Goal: Task Accomplishment & Management: Complete application form

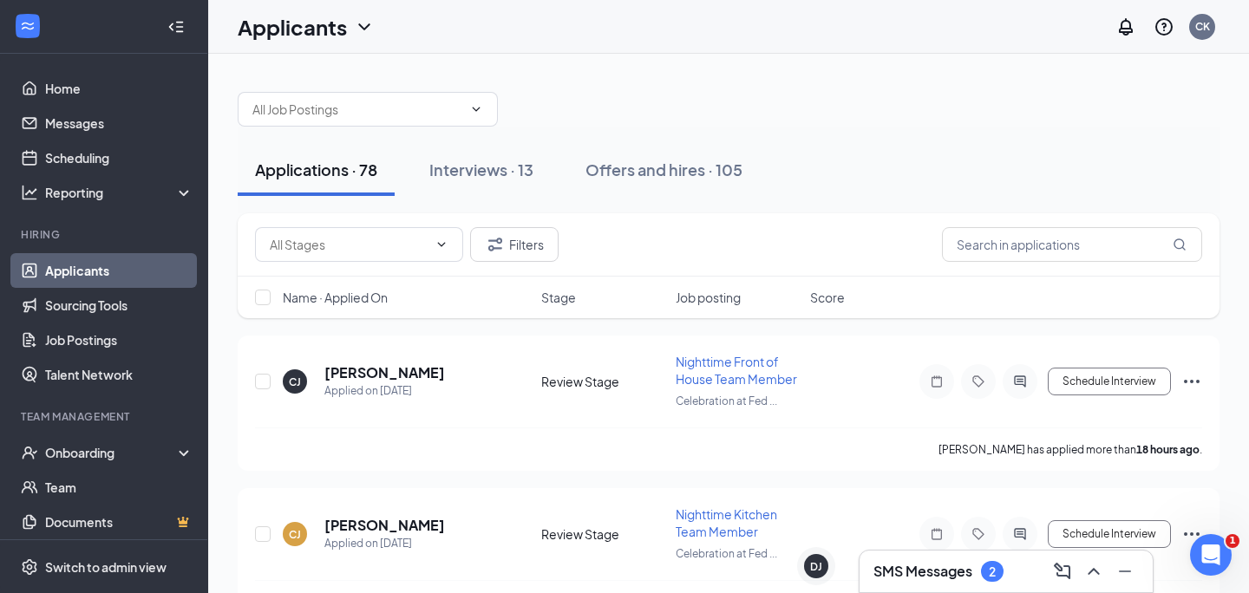
click at [949, 568] on h3 "SMS Messages" at bounding box center [923, 571] width 99 height 19
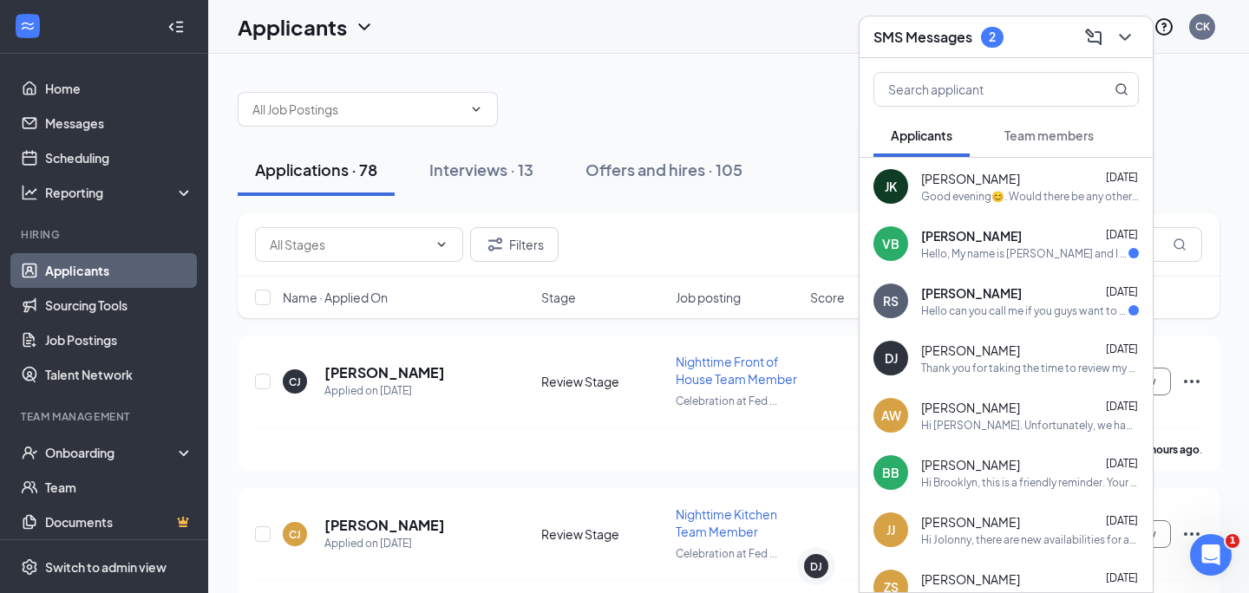
click at [1012, 24] on div "SMS Messages 2" at bounding box center [1006, 36] width 265 height 27
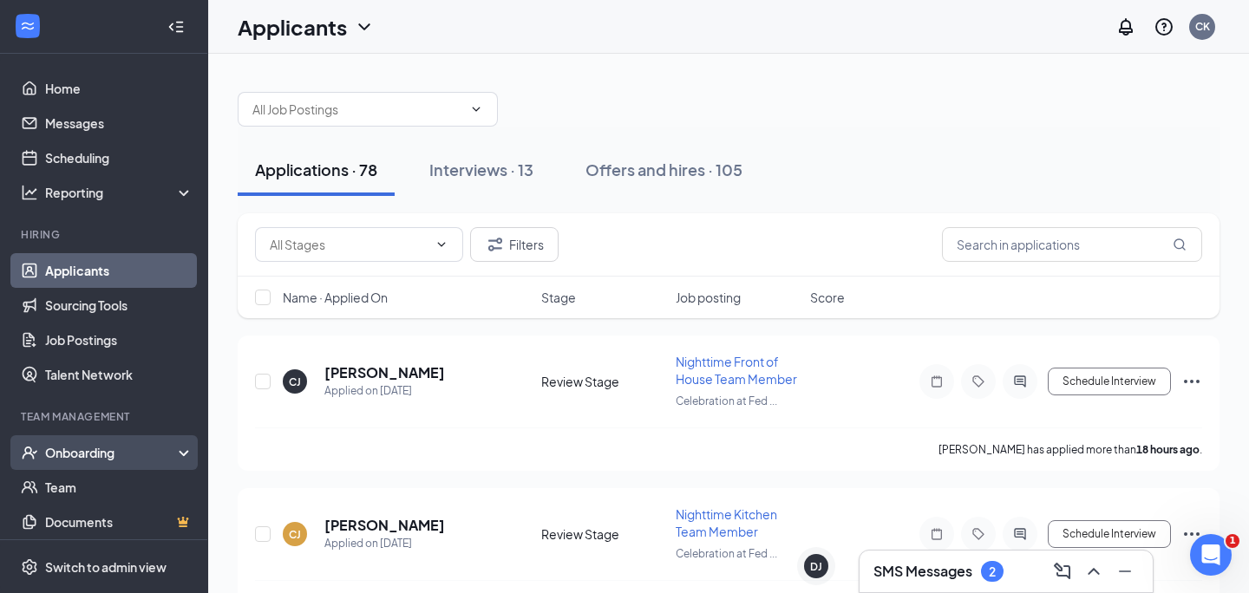
click at [110, 456] on div "Onboarding" at bounding box center [112, 452] width 134 height 17
click at [110, 474] on link "Overview" at bounding box center [119, 487] width 148 height 35
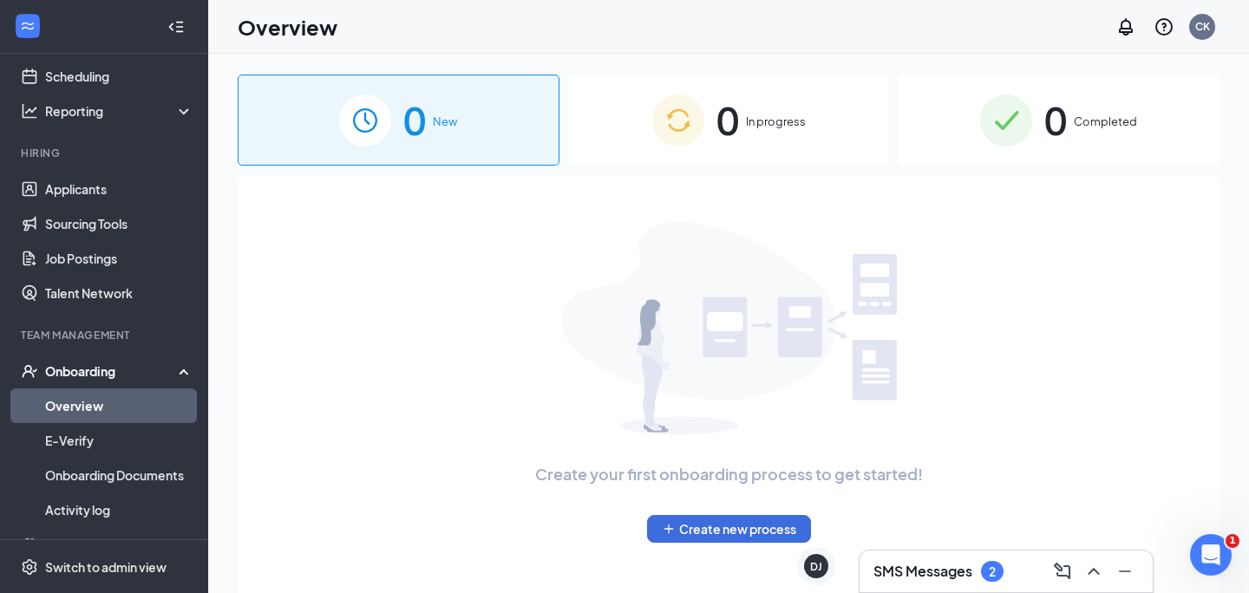
scroll to position [109, 0]
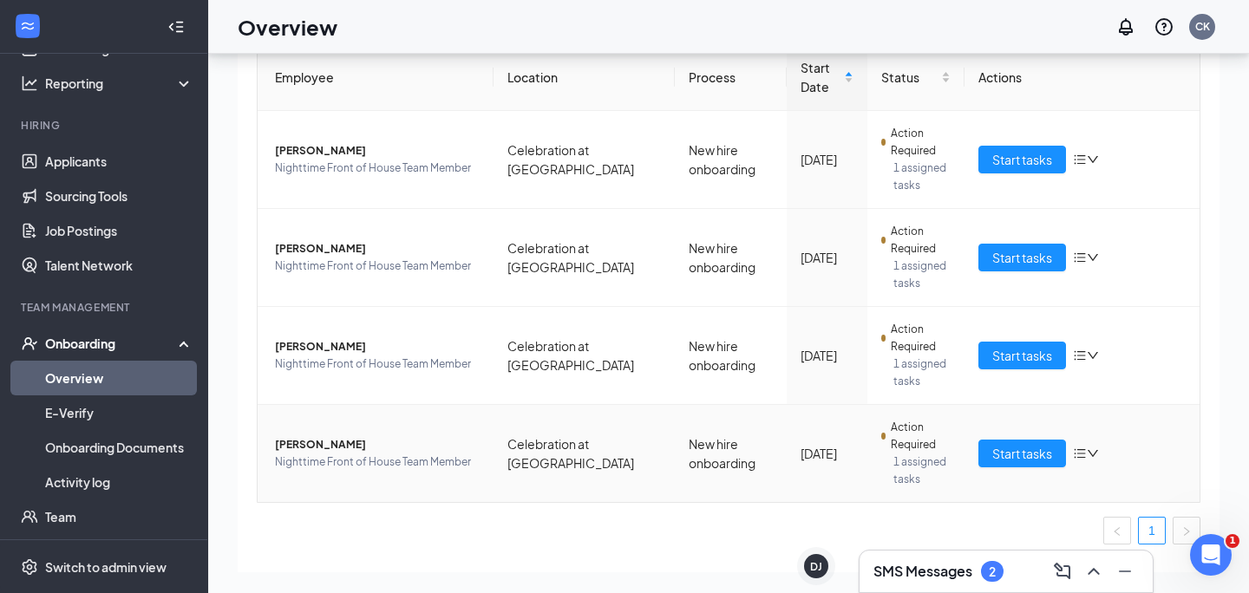
scroll to position [108, 0]
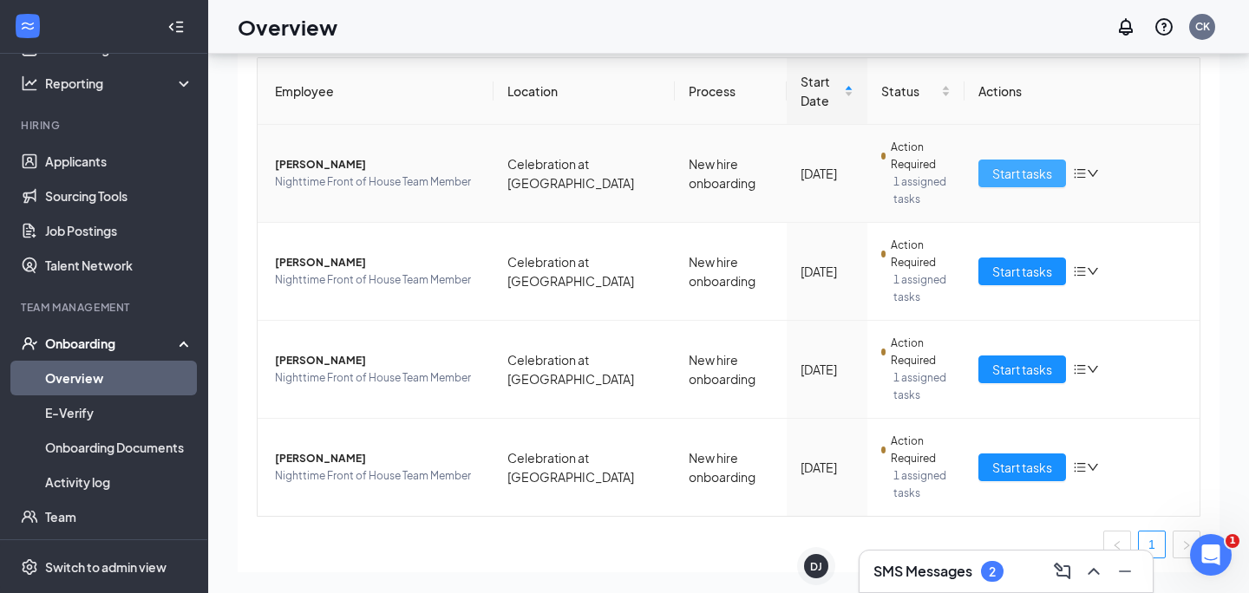
click at [1031, 182] on span "Start tasks" at bounding box center [1022, 173] width 60 height 19
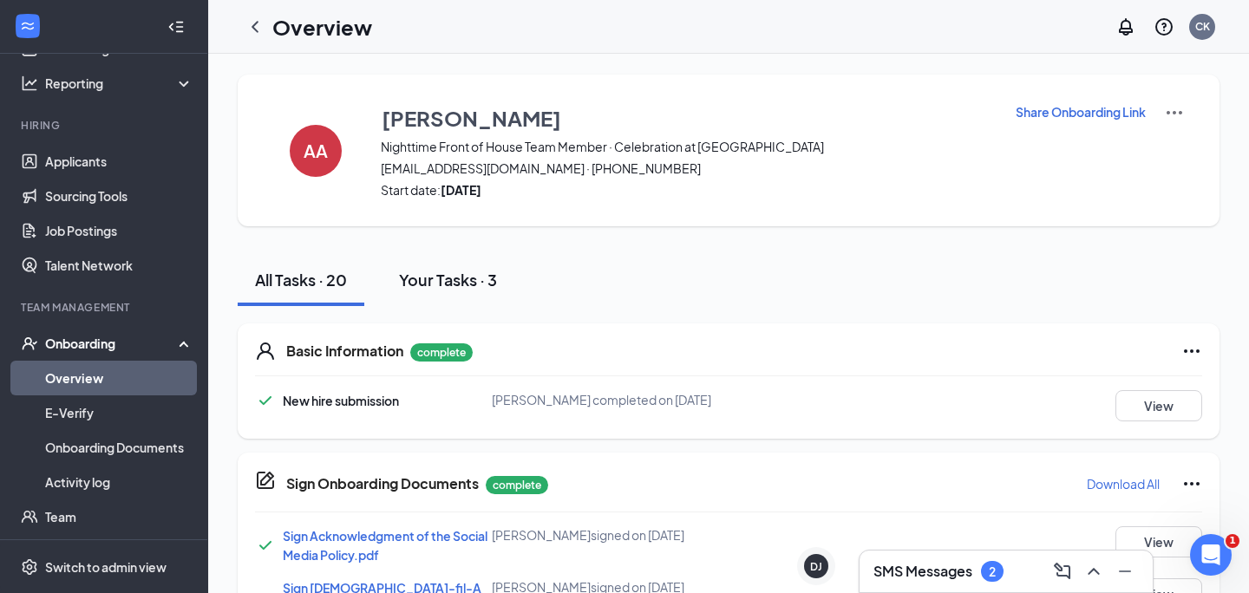
click at [464, 281] on div "Your Tasks · 3" at bounding box center [448, 280] width 98 height 22
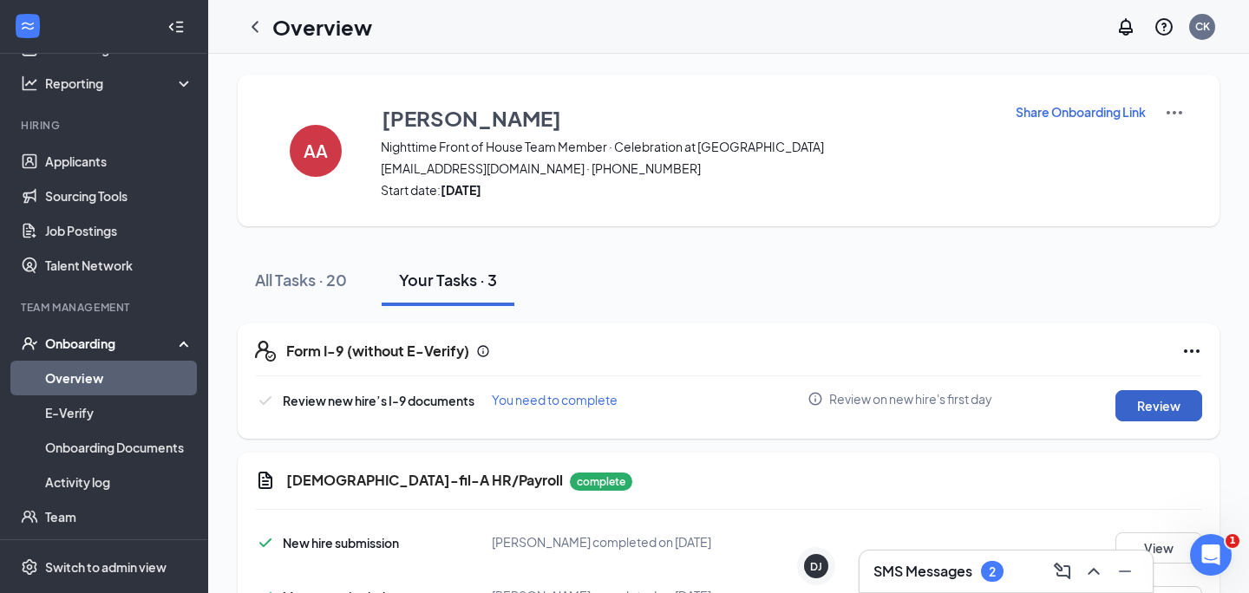
click at [1169, 402] on button "Review" at bounding box center [1159, 405] width 87 height 31
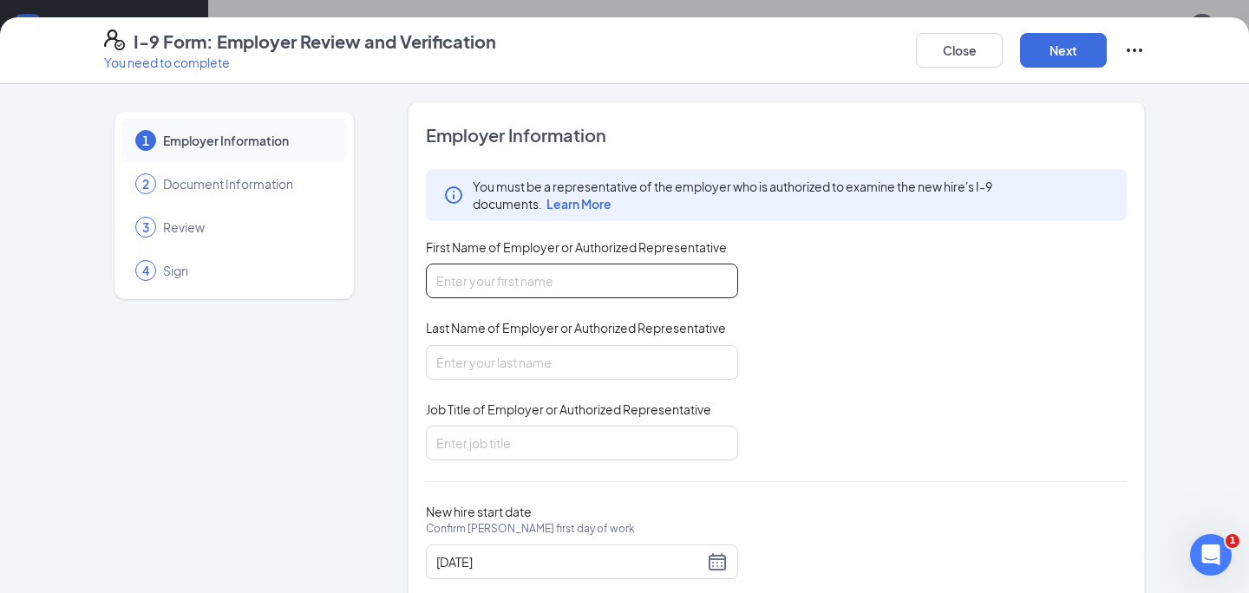
click at [585, 276] on input "First Name of Employer or Authorized Representative" at bounding box center [582, 281] width 312 height 35
type input "[PERSON_NAME]"
type input "Kennar"
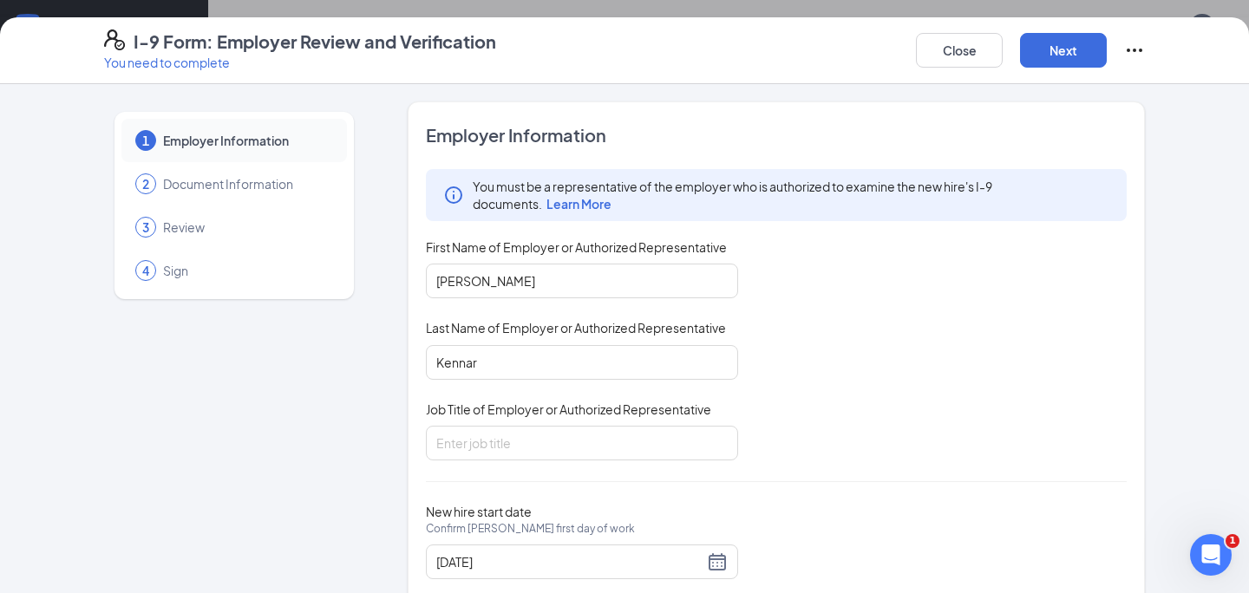
click at [542, 423] on div "Job Title of Employer or Authorized Representative" at bounding box center [582, 413] width 312 height 25
click at [535, 437] on input "Job Title of Employer or Authorized Representative" at bounding box center [582, 443] width 312 height 35
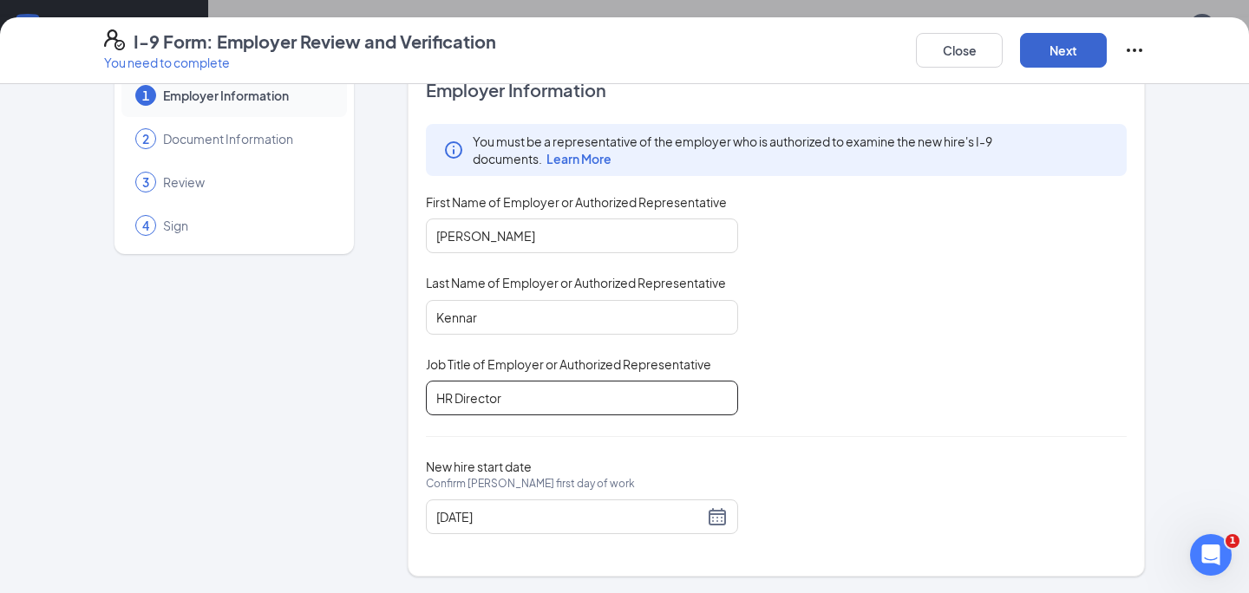
type input "HR Director"
click at [1074, 52] on button "Next" at bounding box center [1063, 50] width 87 height 35
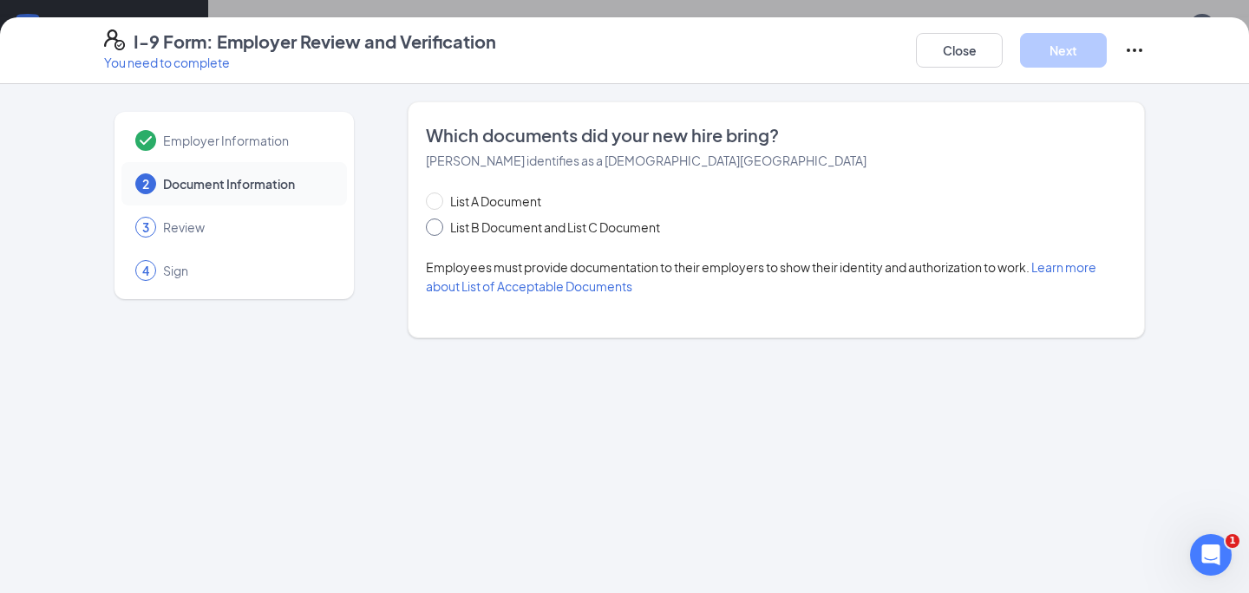
click at [535, 227] on span "List B Document and List C Document" at bounding box center [555, 227] width 224 height 19
click at [438, 227] on input "List B Document and List C Document" at bounding box center [432, 225] width 12 height 12
radio input "true"
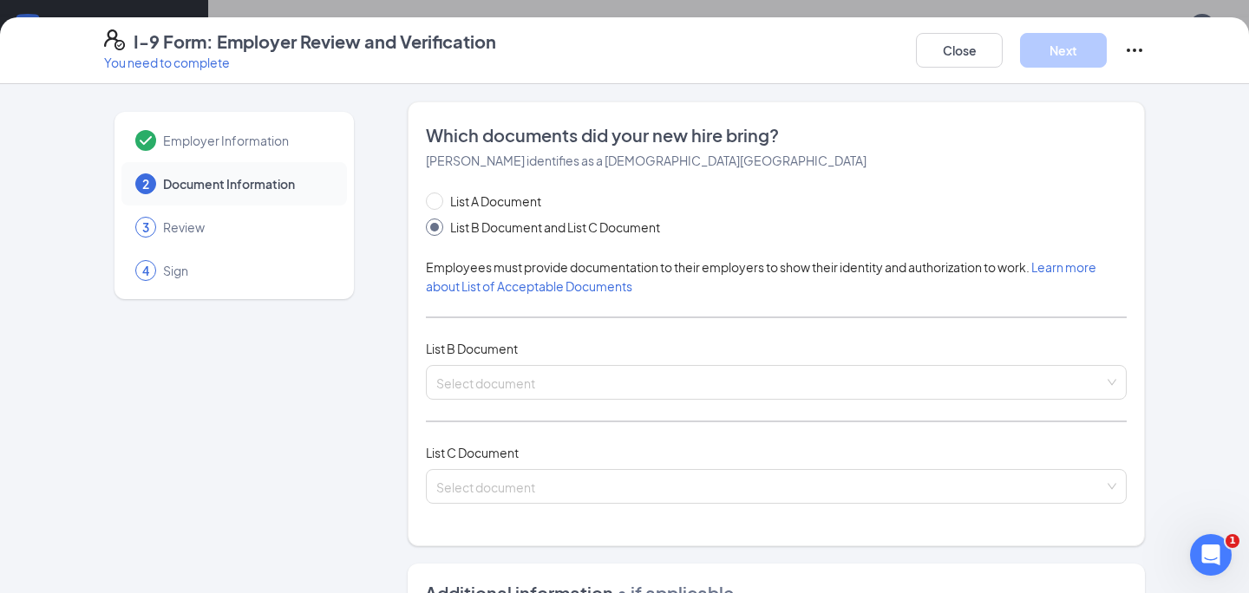
click at [555, 402] on div "List A Document List B Document and List C Document Employees must provide docu…" at bounding box center [776, 358] width 701 height 333
click at [563, 383] on input "search" at bounding box center [770, 379] width 668 height 26
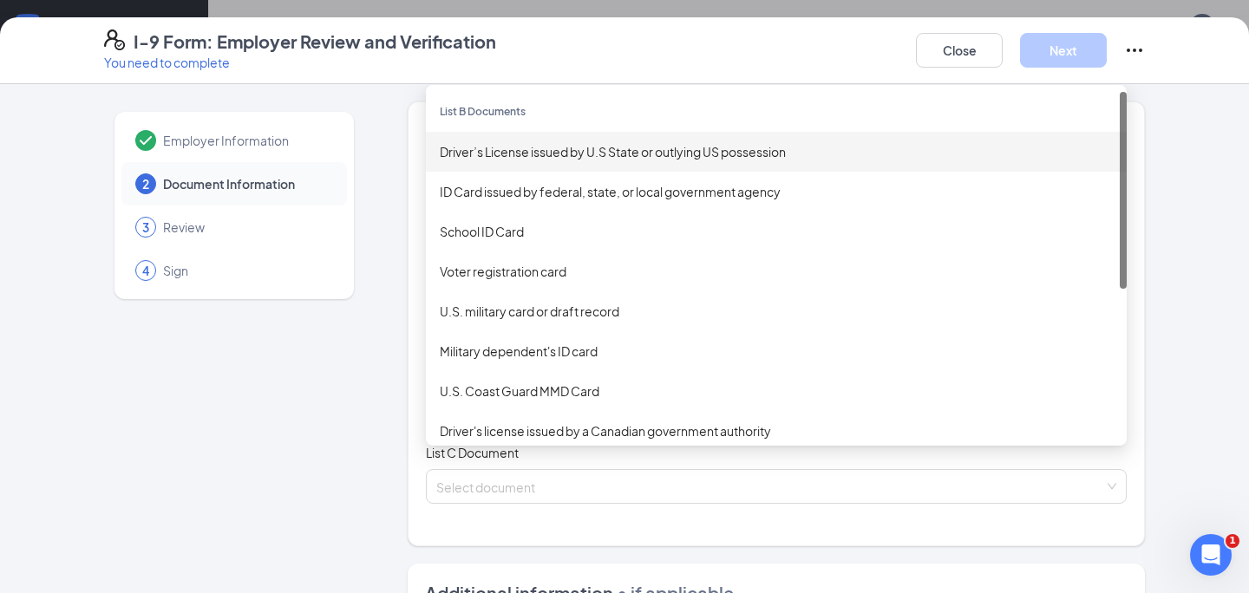
click at [618, 158] on div "Driver’s License issued by U.S State or outlying US possession" at bounding box center [776, 151] width 673 height 19
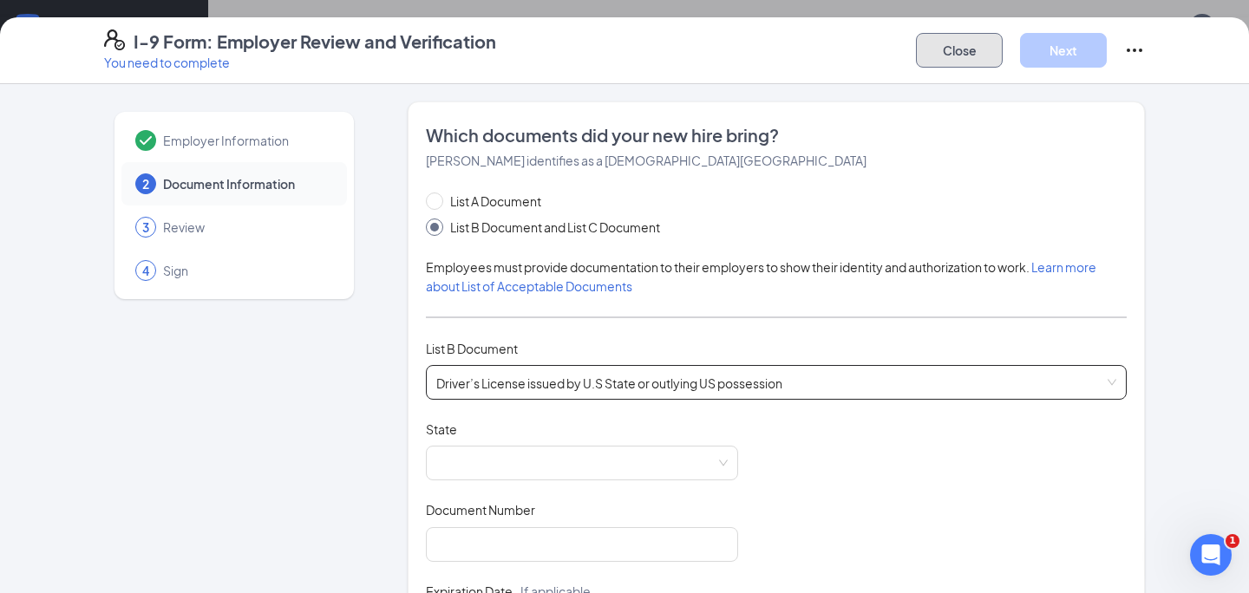
click at [959, 62] on button "Close" at bounding box center [959, 50] width 87 height 35
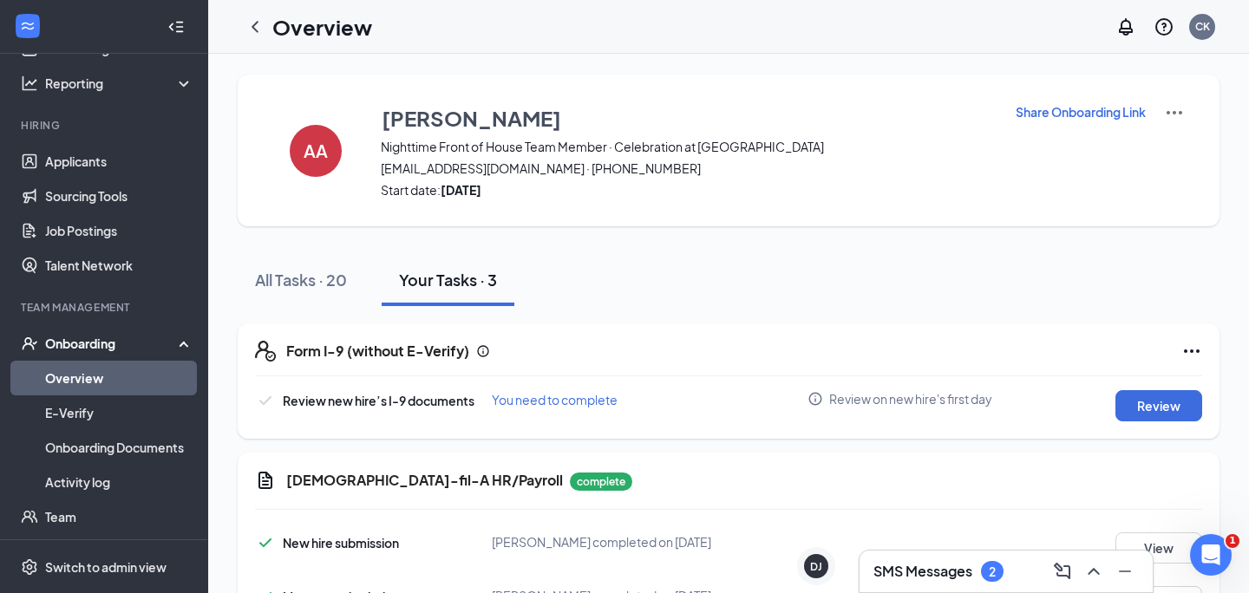
click at [162, 370] on link "Overview" at bounding box center [119, 378] width 148 height 35
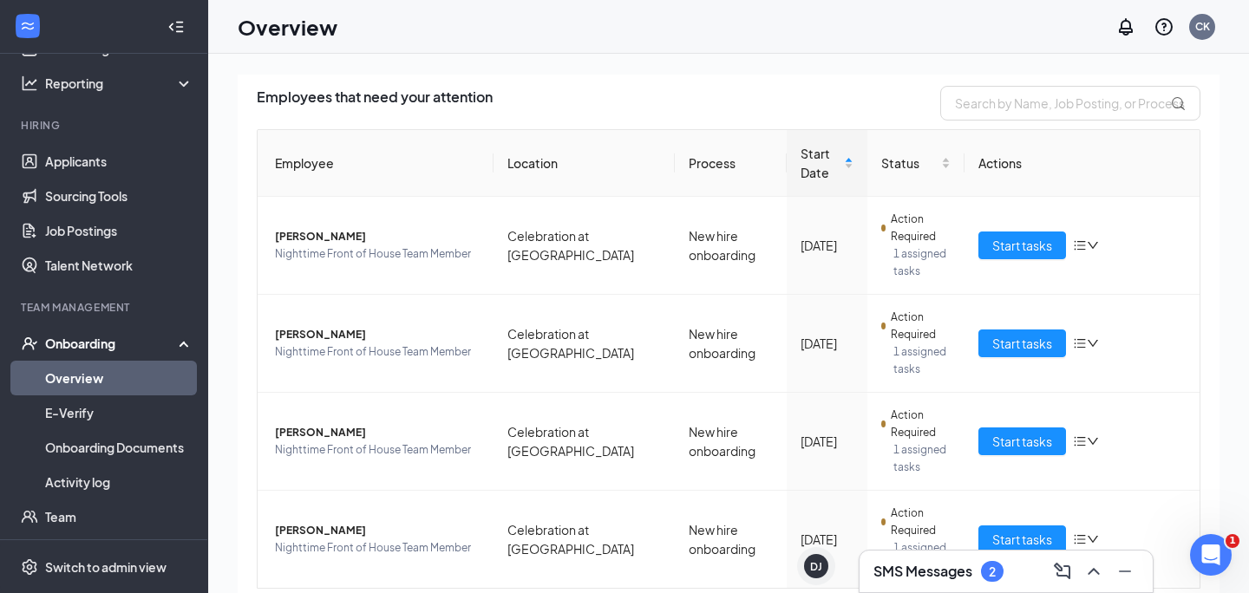
scroll to position [170, 0]
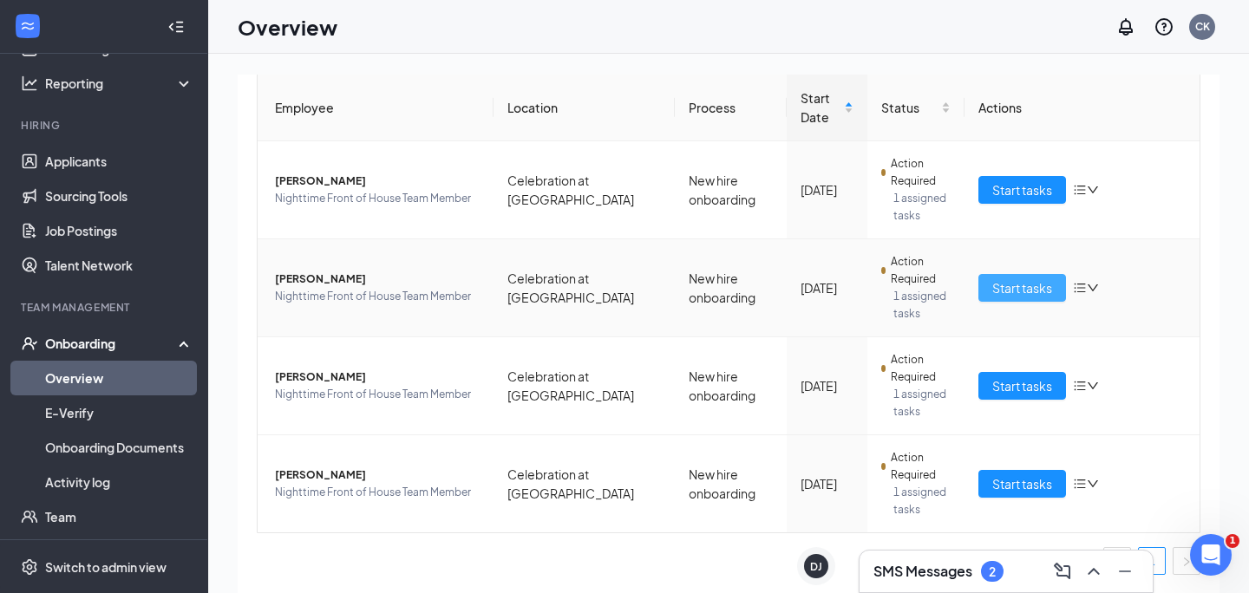
click at [1024, 293] on span "Start tasks" at bounding box center [1022, 287] width 60 height 19
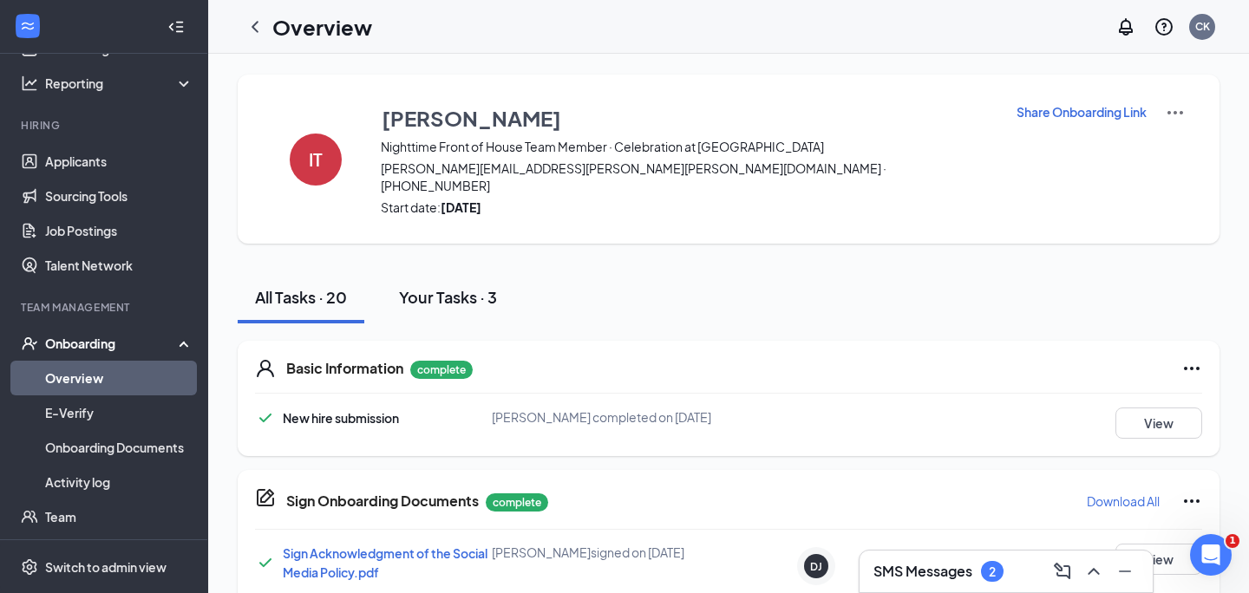
click at [454, 286] on div "Your Tasks · 3" at bounding box center [448, 297] width 98 height 22
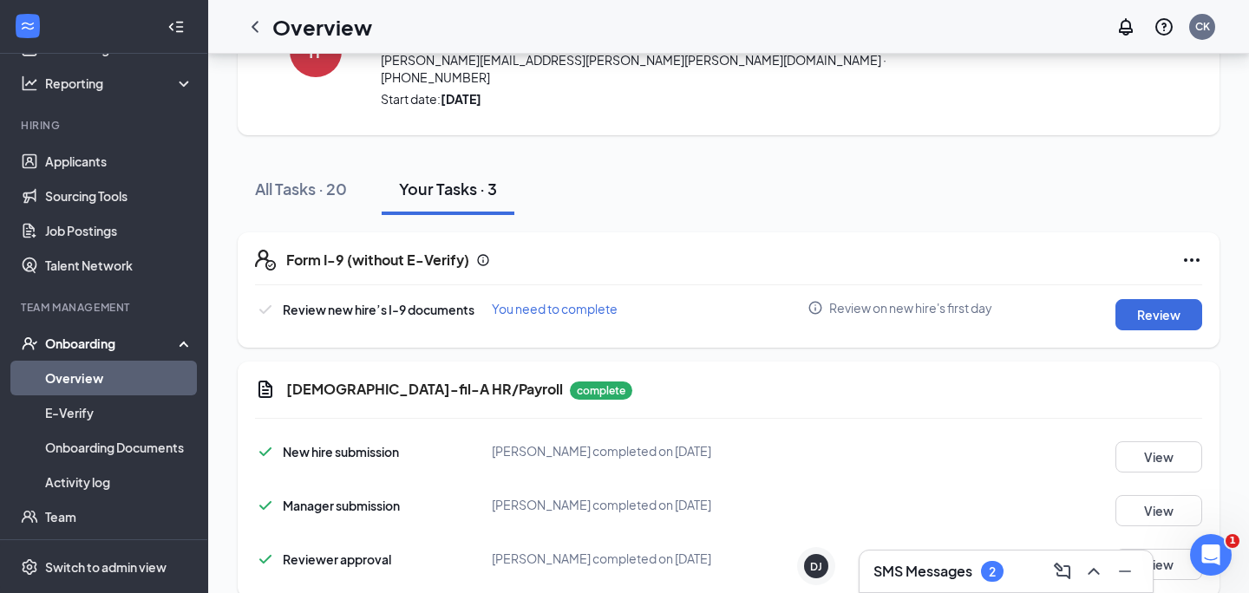
scroll to position [130, 0]
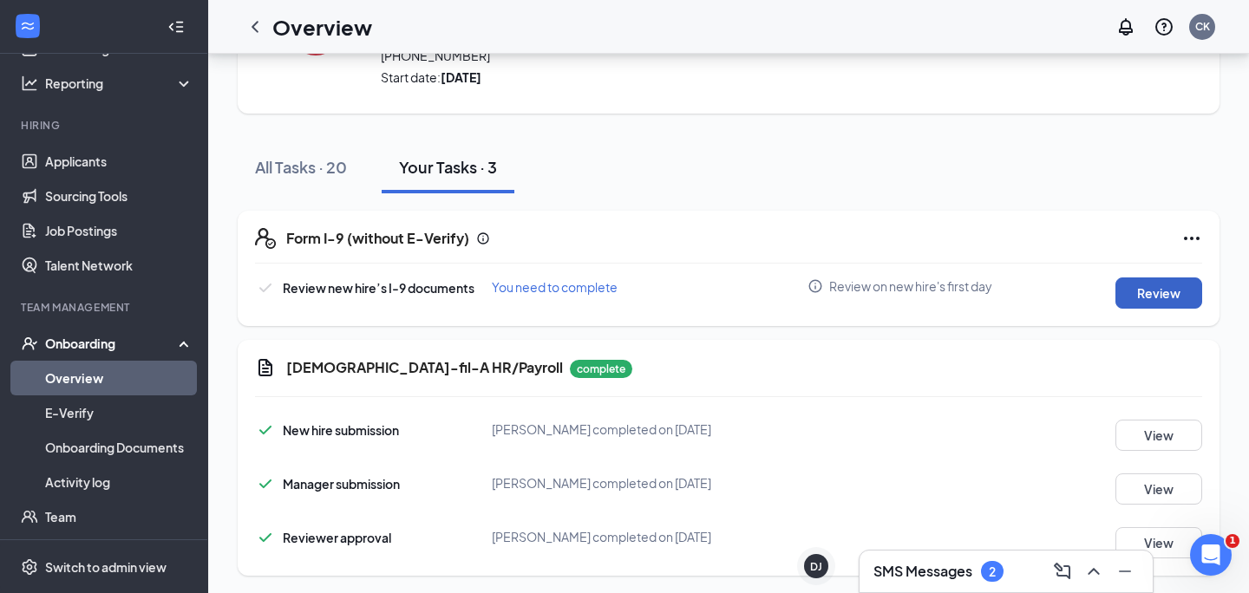
click at [1165, 278] on button "Review" at bounding box center [1159, 293] width 87 height 31
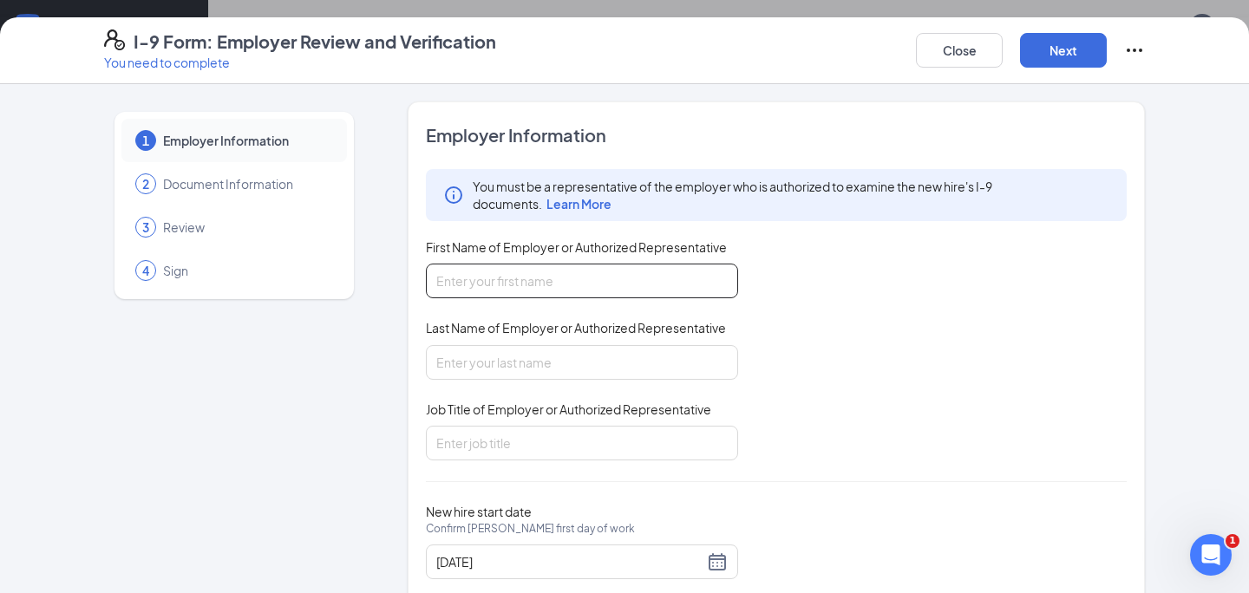
click at [696, 283] on input "First Name of Employer or Authorized Representative" at bounding box center [582, 281] width 312 height 35
click at [561, 287] on input "First Name of Employer or Authorized Representative" at bounding box center [582, 281] width 312 height 35
type input "[PERSON_NAME]"
type input "Kennar"
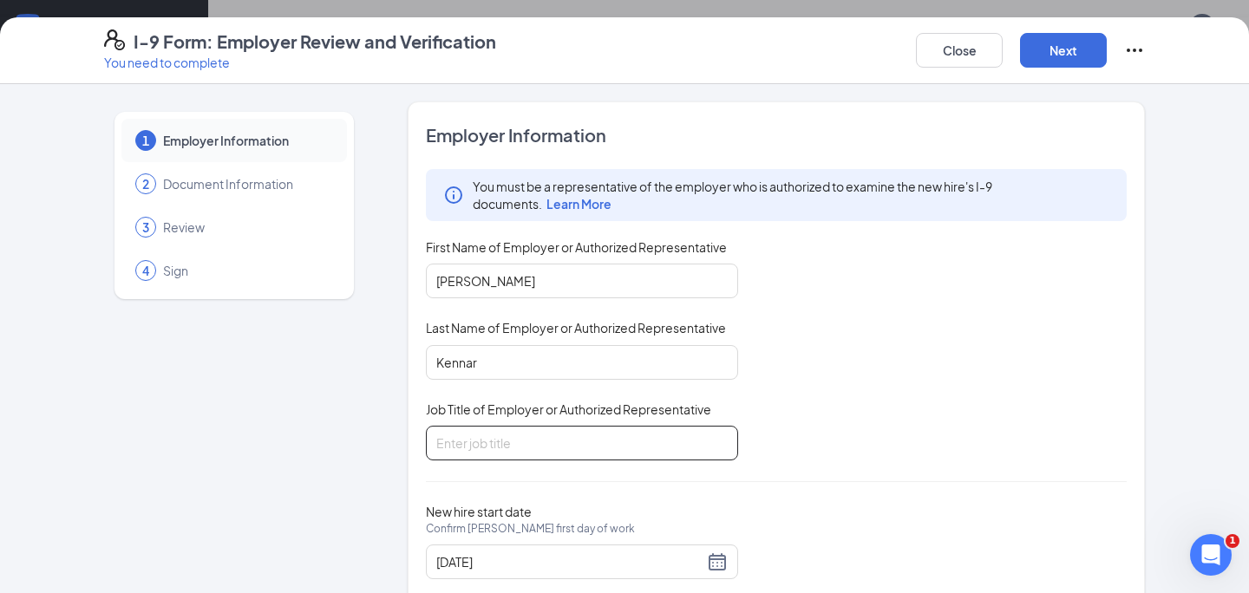
click at [493, 429] on input "Job Title of Employer or Authorized Representative" at bounding box center [582, 443] width 312 height 35
type input "HR Director"
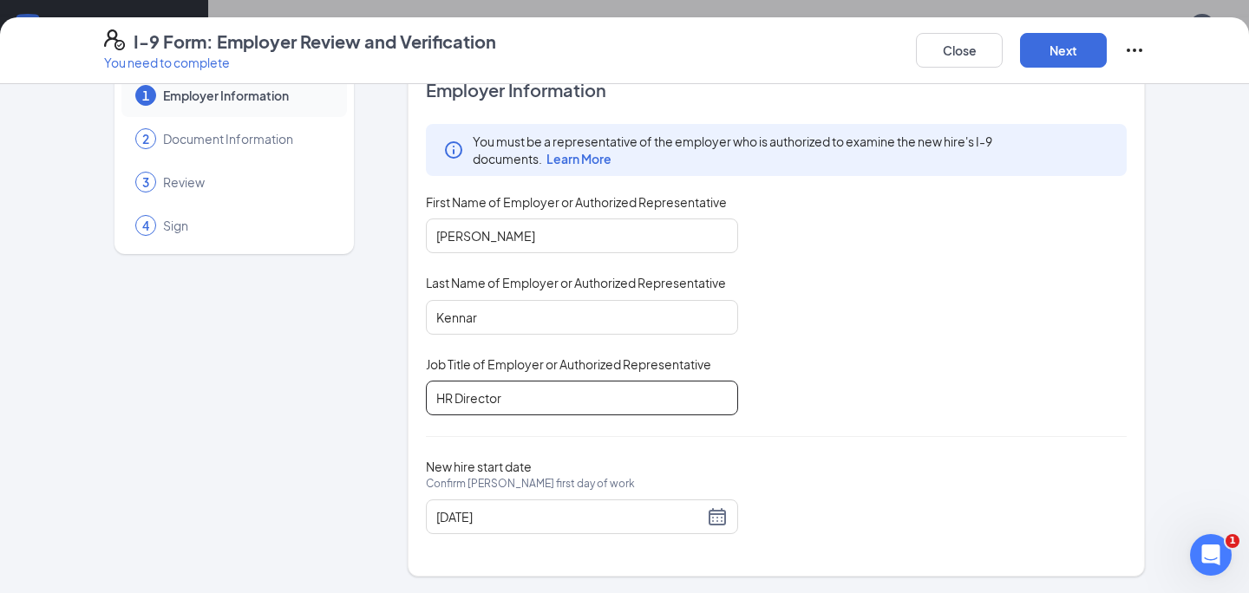
scroll to position [43, 0]
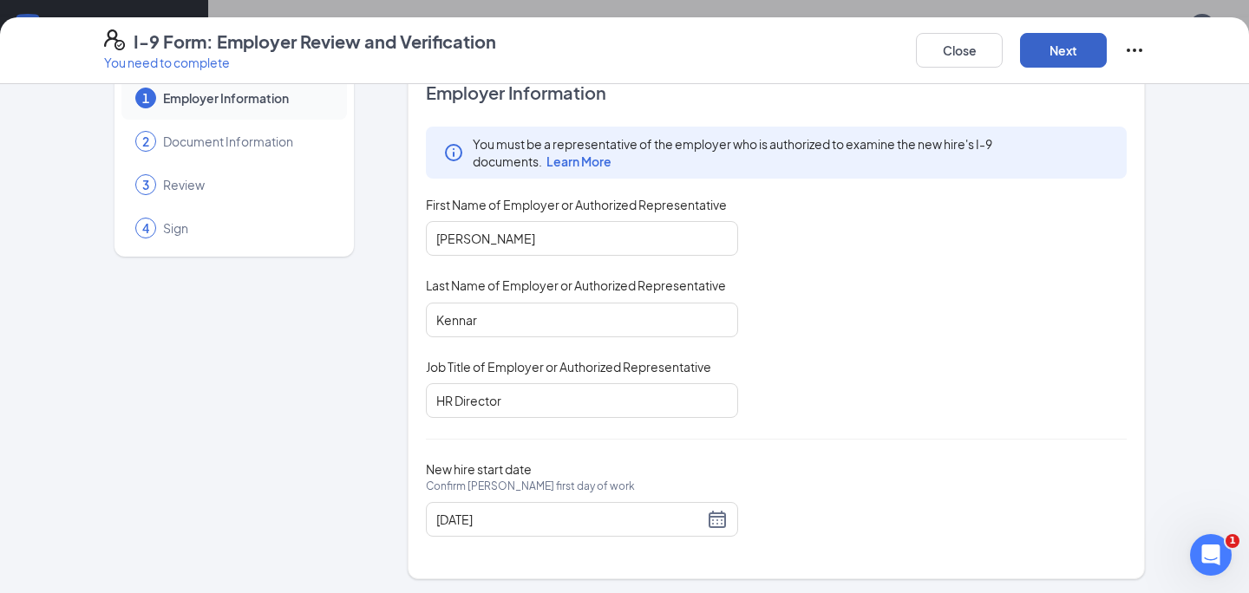
click at [1070, 37] on button "Next" at bounding box center [1063, 50] width 87 height 35
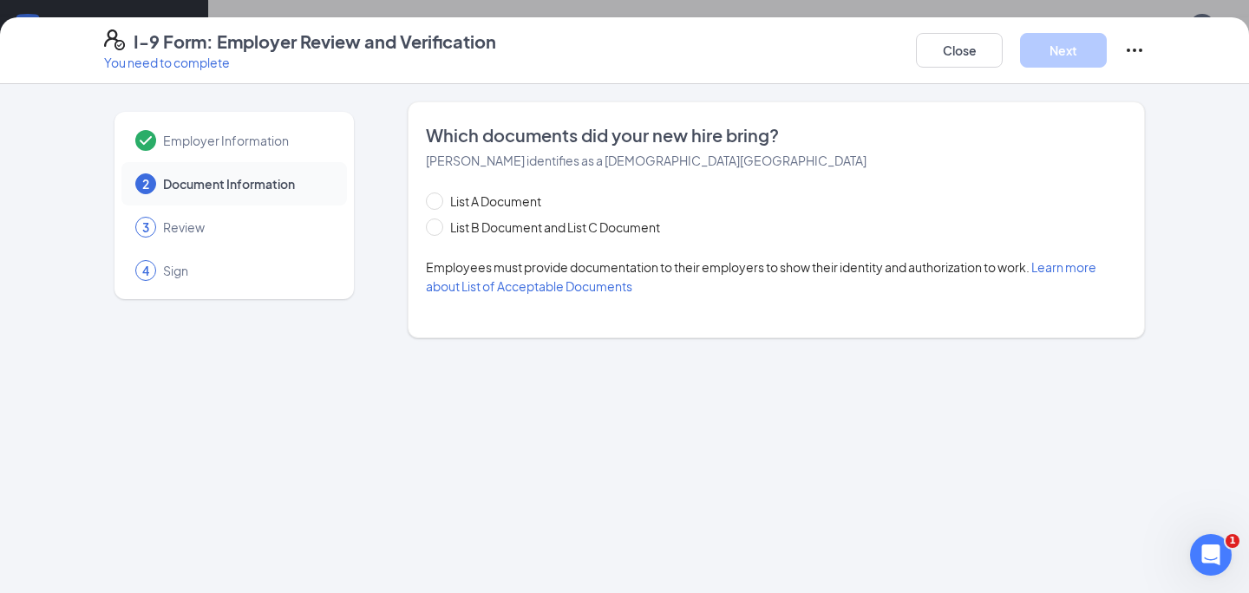
scroll to position [0, 0]
click at [495, 224] on span "List B Document and List C Document" at bounding box center [555, 227] width 224 height 19
click at [438, 224] on input "List B Document and List C Document" at bounding box center [432, 225] width 12 height 12
radio input "true"
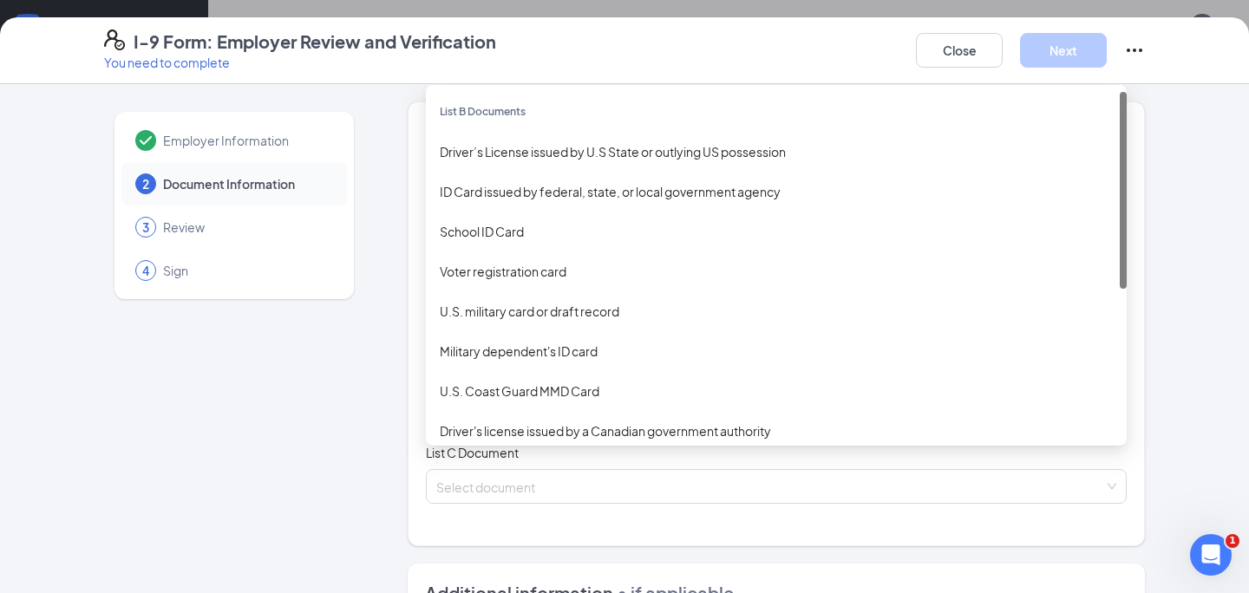
click at [611, 379] on input "search" at bounding box center [770, 379] width 668 height 26
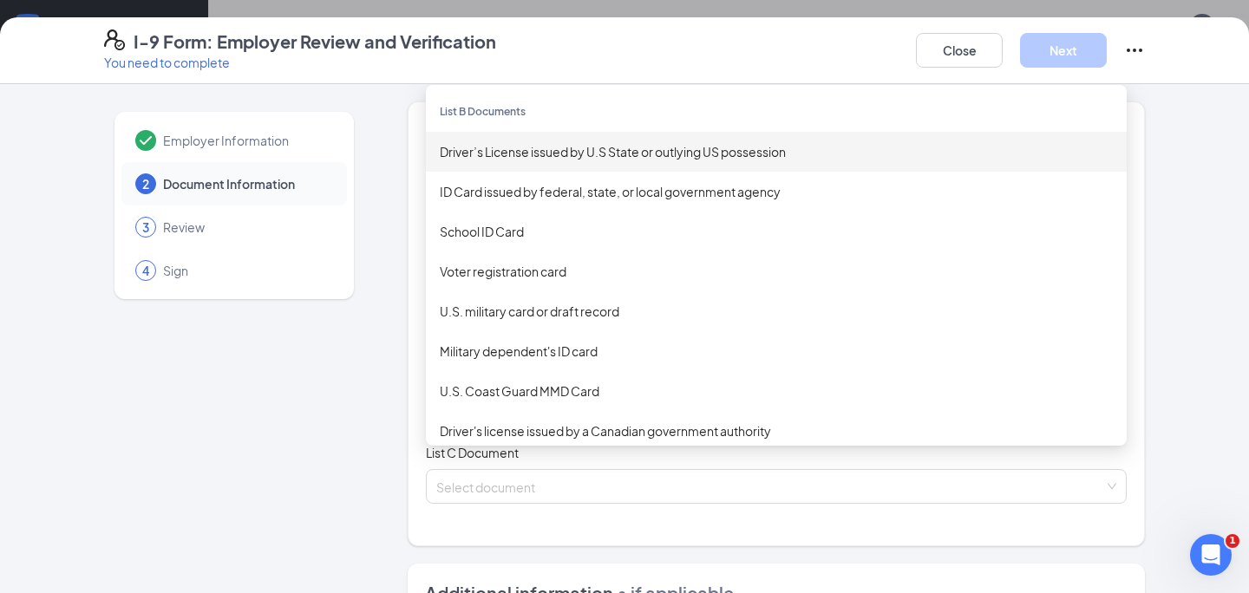
click at [727, 148] on div "Driver’s License issued by U.S State or outlying US possession" at bounding box center [776, 151] width 673 height 19
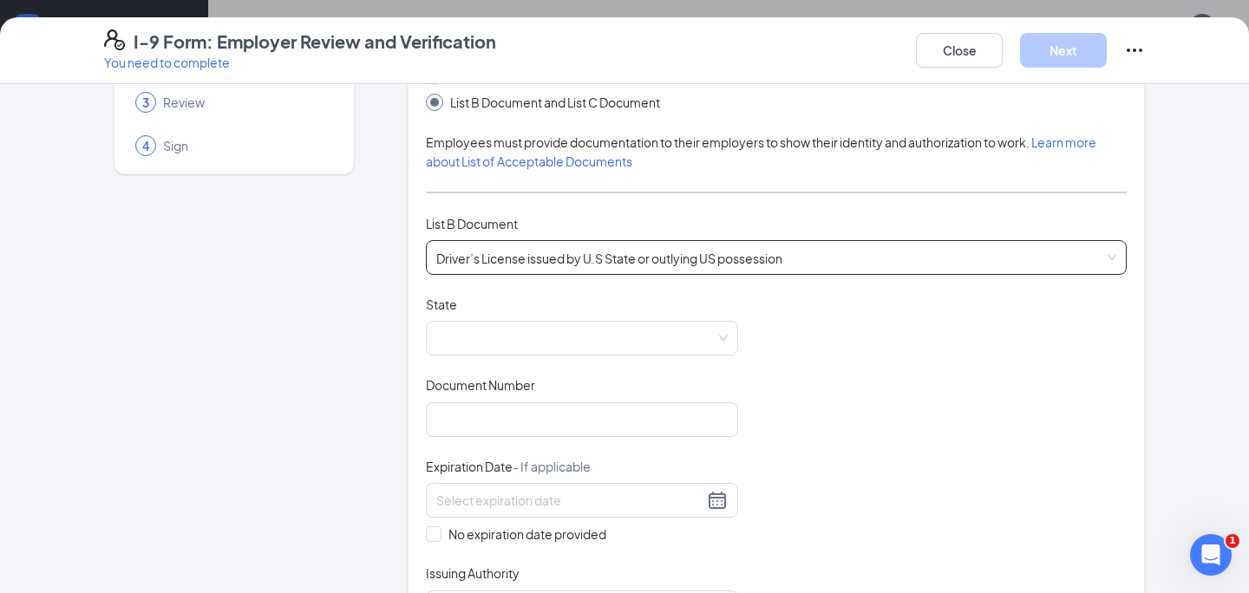
scroll to position [126, 0]
click at [618, 337] on span at bounding box center [581, 337] width 291 height 33
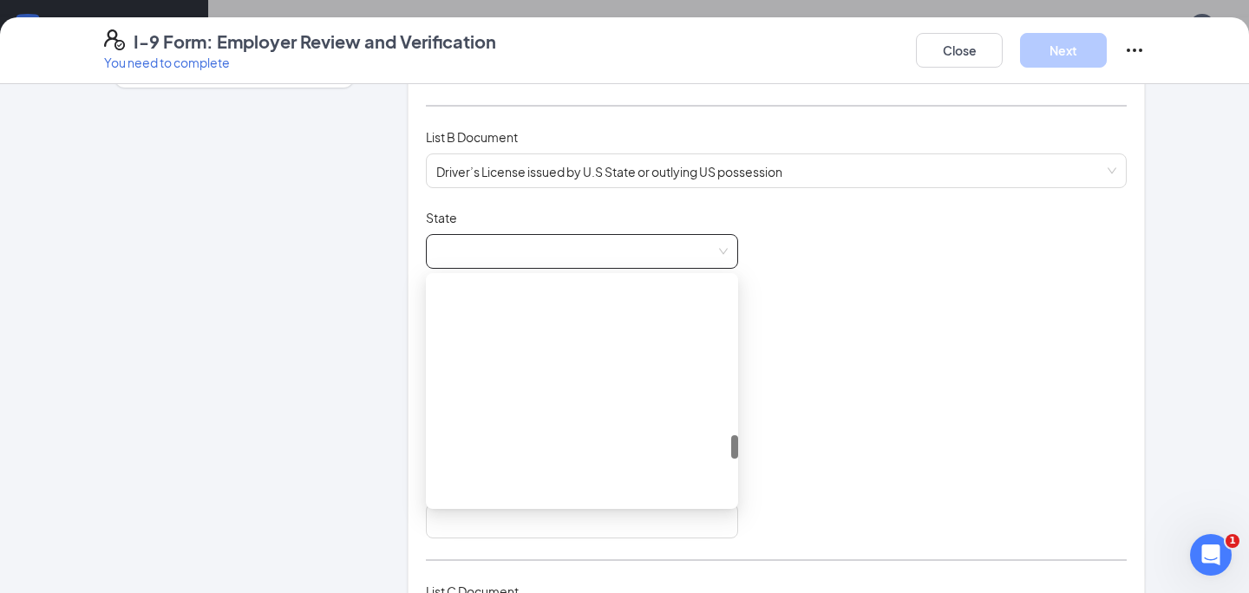
scroll to position [2012, 0]
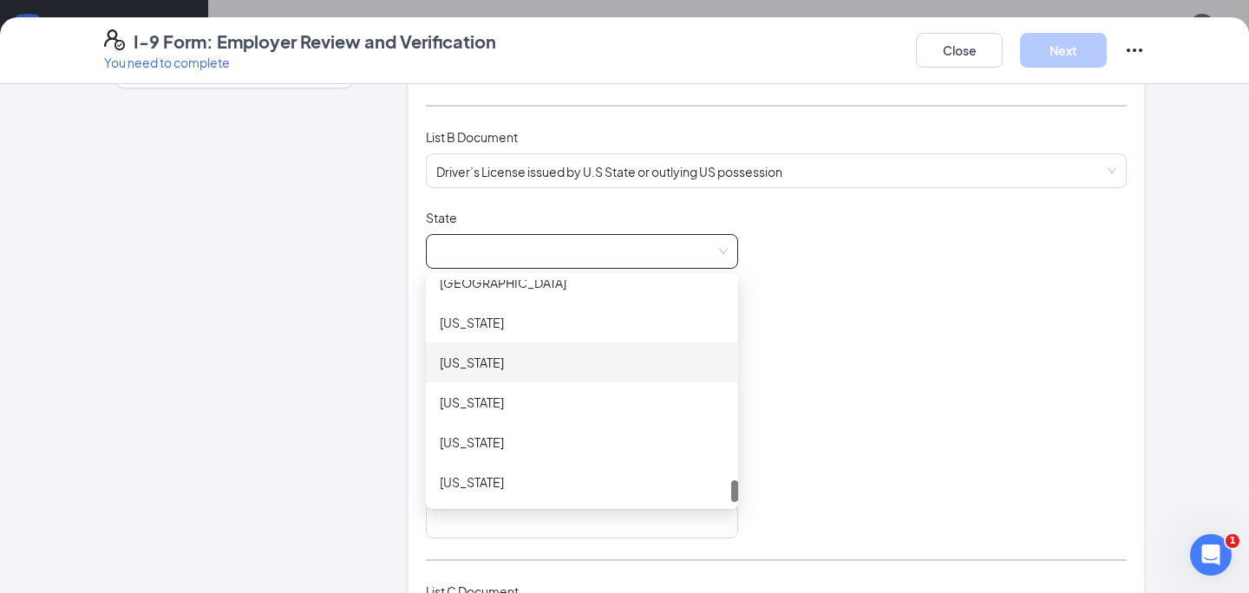
click at [574, 363] on div "[US_STATE]" at bounding box center [582, 362] width 285 height 19
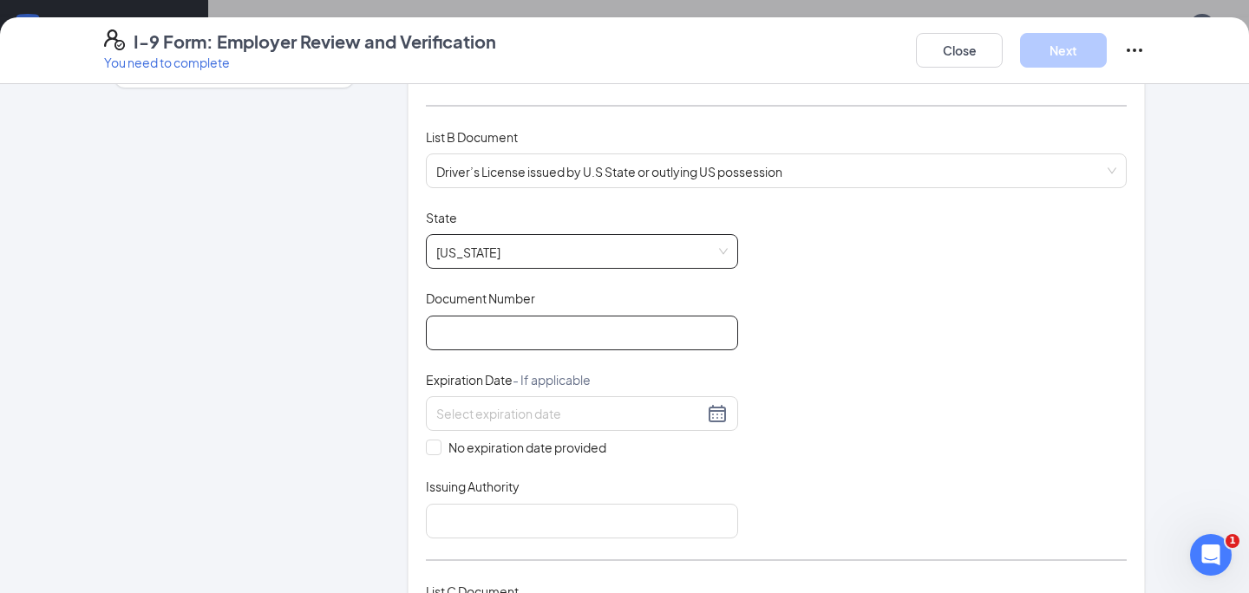
click at [560, 339] on input "Document Number" at bounding box center [582, 333] width 312 height 35
type input "WDL1S39JB23B"
click at [654, 410] on input at bounding box center [569, 413] width 267 height 19
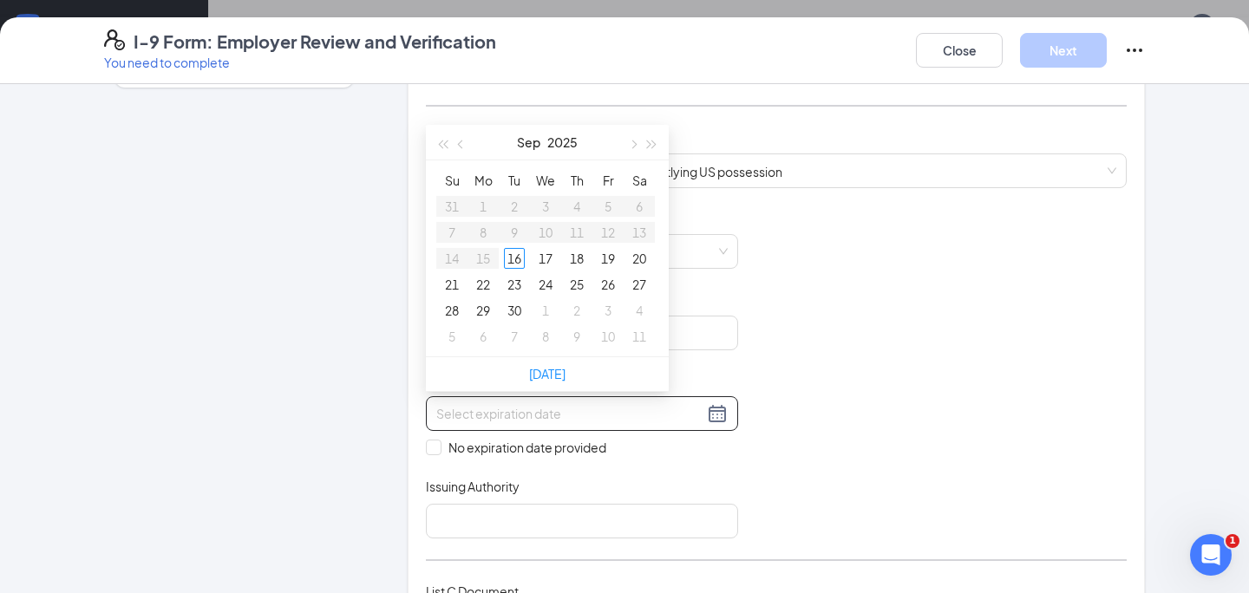
click at [681, 413] on input at bounding box center [569, 413] width 267 height 19
type input "[DATE]"
click at [651, 140] on span "button" at bounding box center [652, 144] width 9 height 9
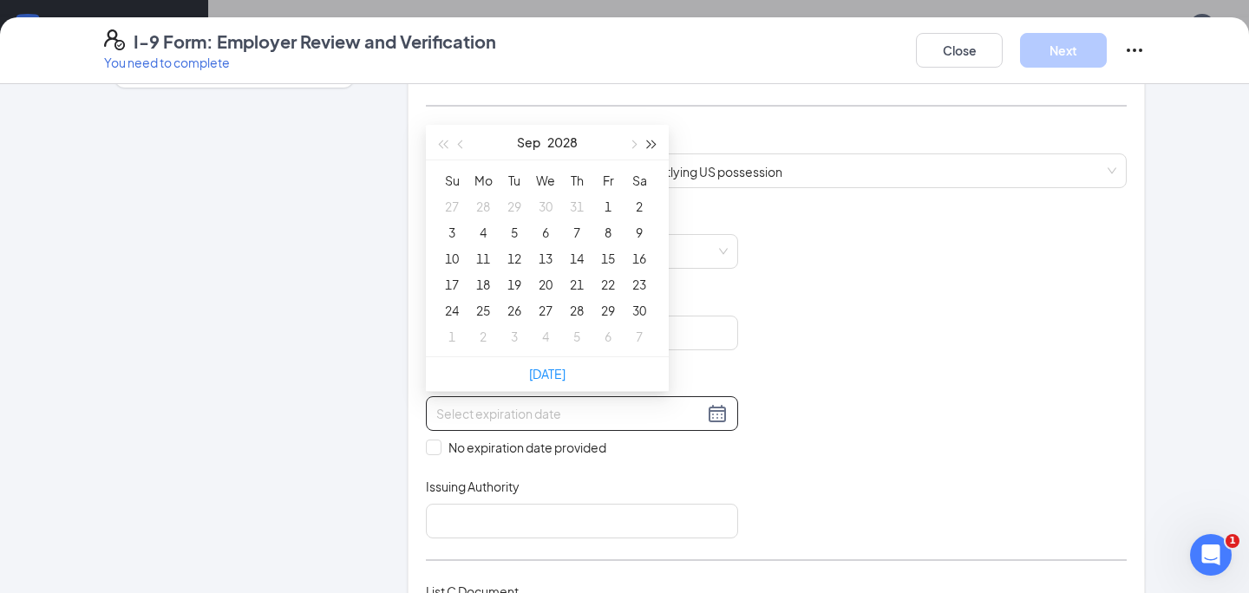
click at [651, 140] on span "button" at bounding box center [652, 144] width 9 height 9
click at [460, 140] on span "button" at bounding box center [462, 144] width 9 height 9
type input "[DATE]"
click at [645, 262] on div "18" at bounding box center [639, 258] width 21 height 21
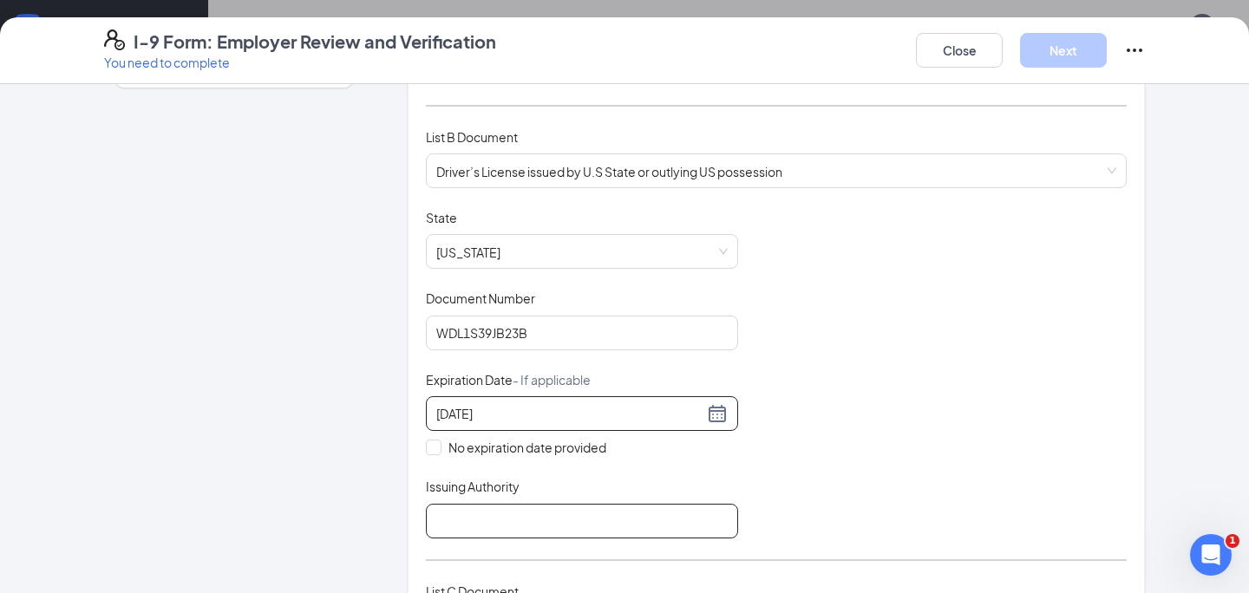
click at [533, 510] on input "Issuing Authority" at bounding box center [582, 521] width 312 height 35
type input "[US_STATE] State Department of Licensing"
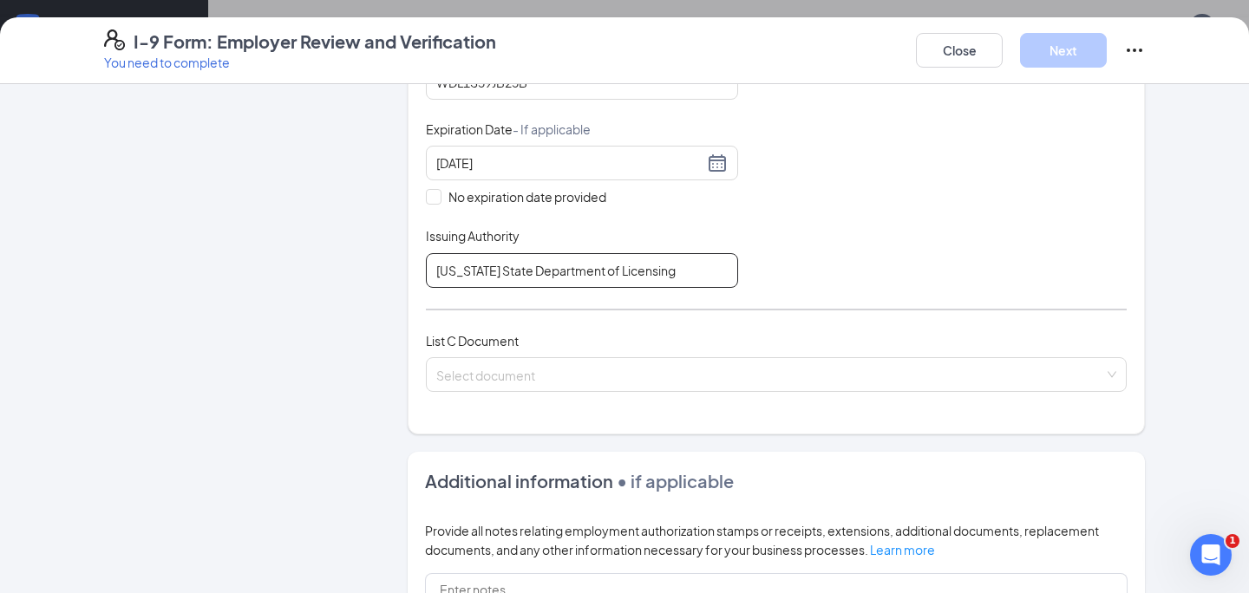
scroll to position [465, 0]
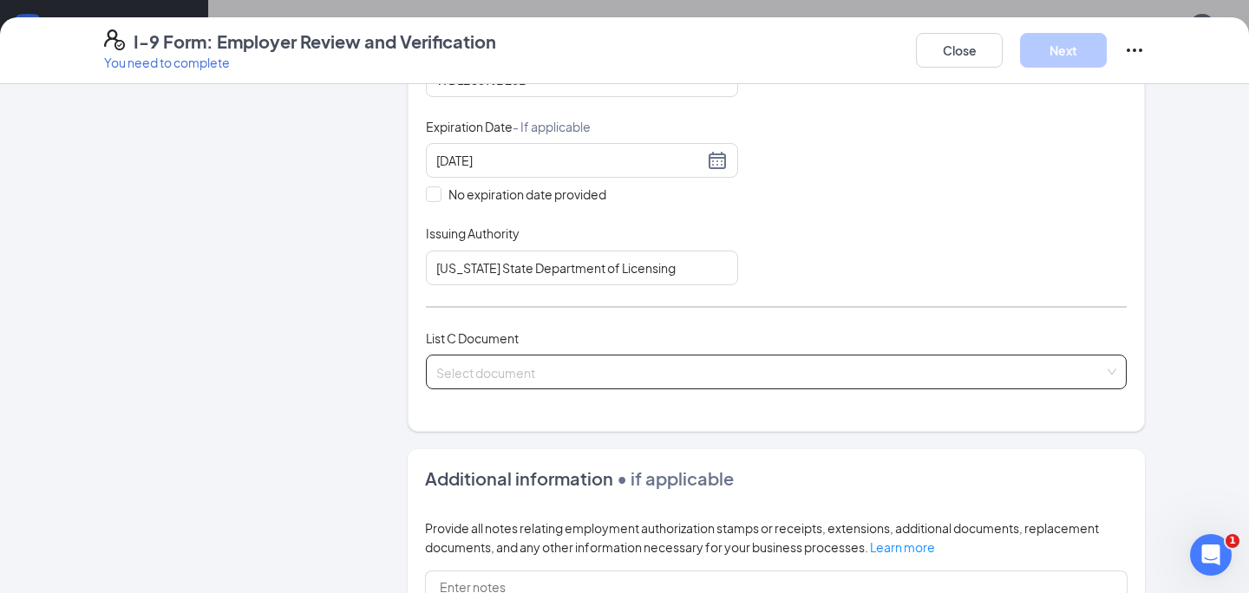
click at [627, 370] on div "Select document" at bounding box center [776, 372] width 701 height 35
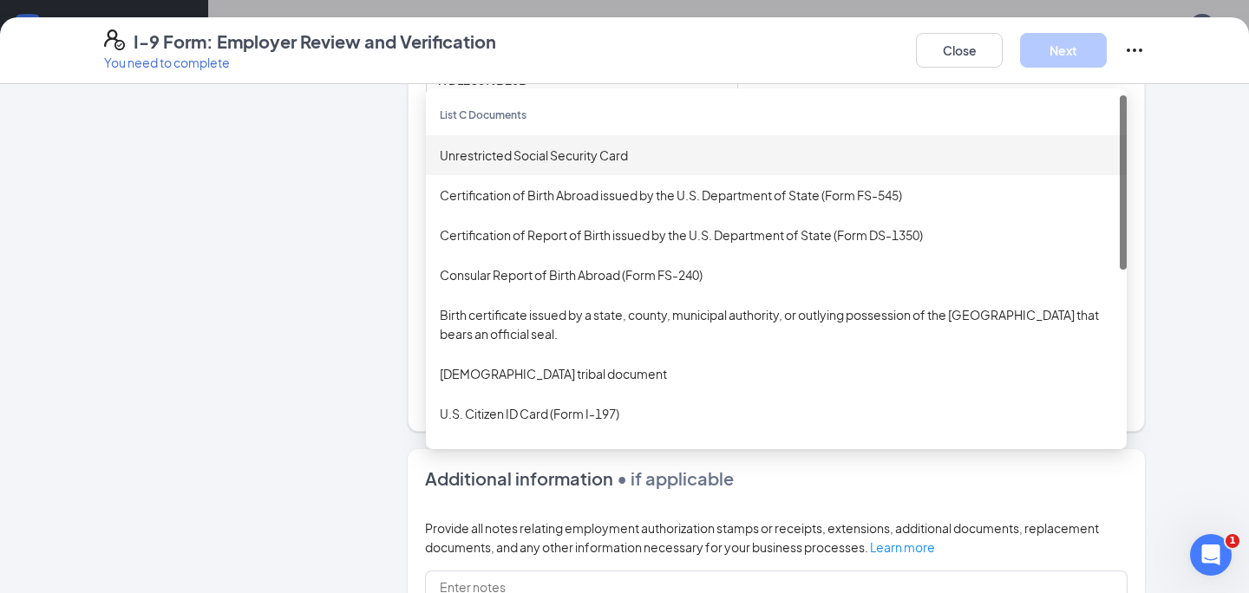
click at [626, 157] on div "Unrestricted Social Security Card" at bounding box center [776, 155] width 673 height 19
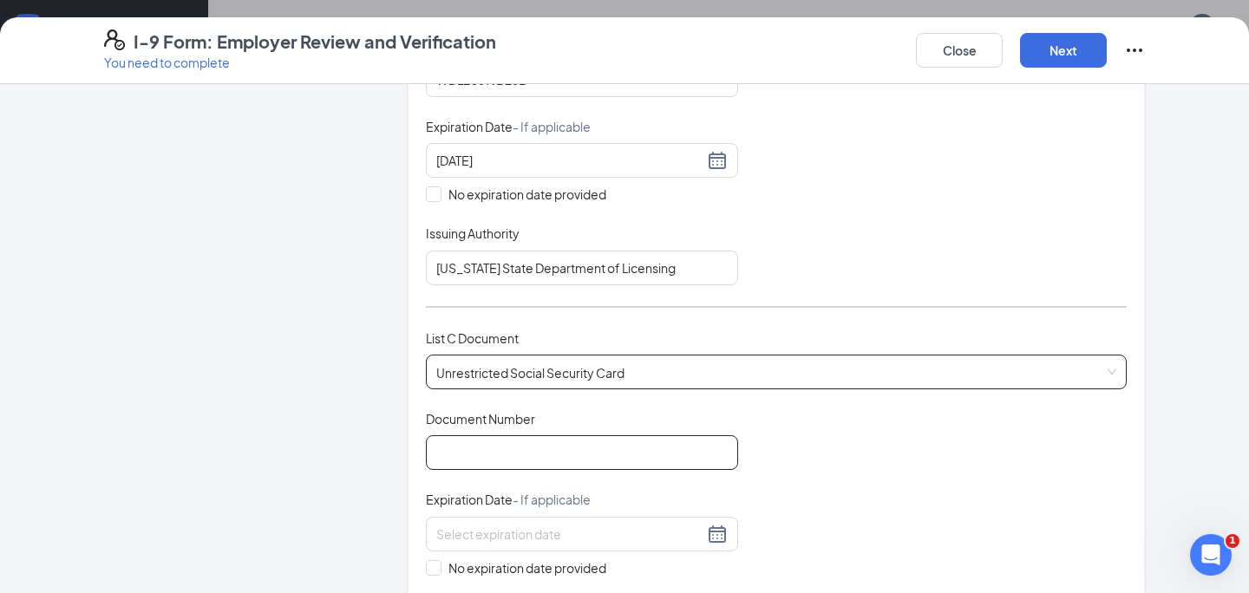
click at [618, 448] on input "Document Number" at bounding box center [582, 452] width 312 height 35
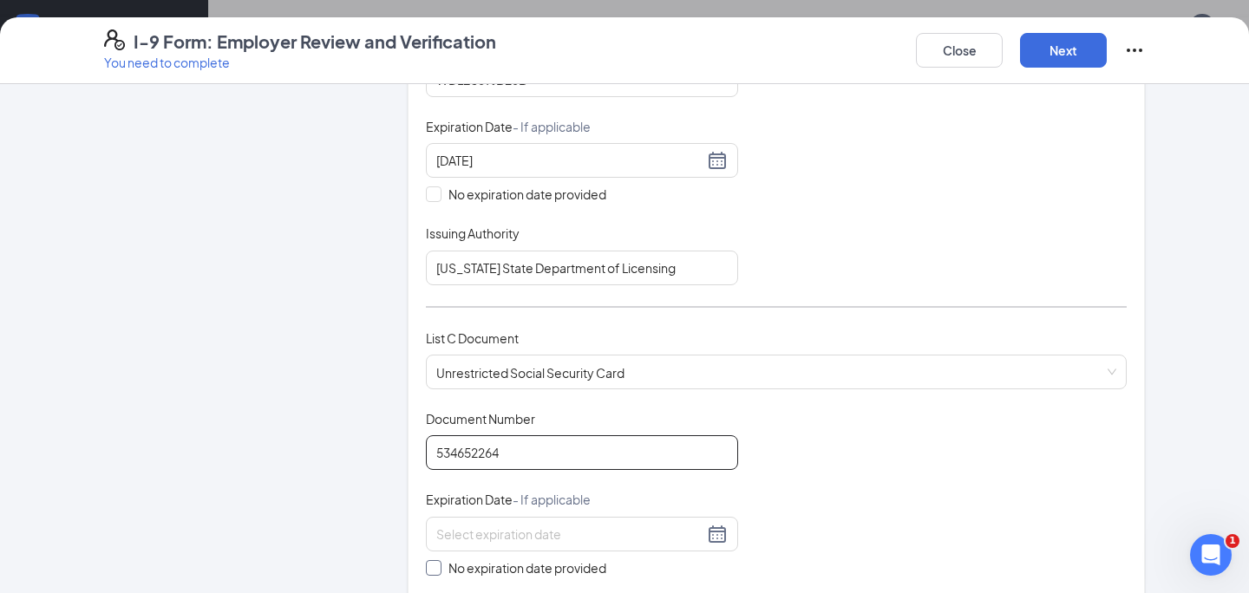
type input "534652264"
click at [559, 568] on span "No expiration date provided" at bounding box center [528, 568] width 172 height 19
click at [438, 568] on input "No expiration date provided" at bounding box center [432, 566] width 12 height 12
checkbox input "true"
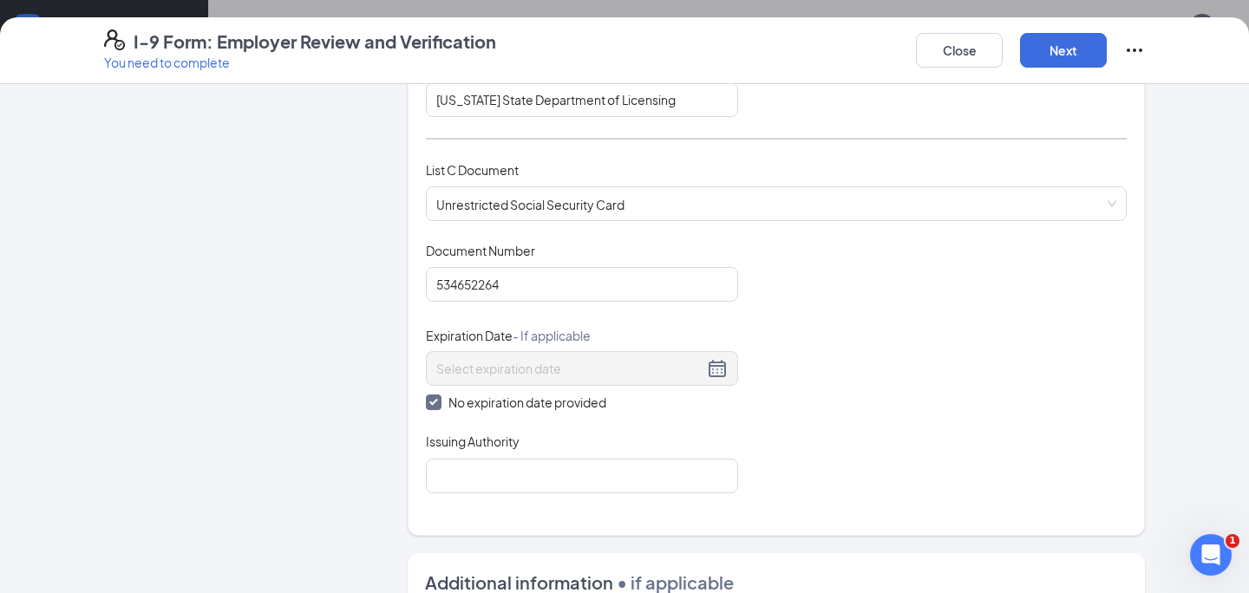
scroll to position [690, 0]
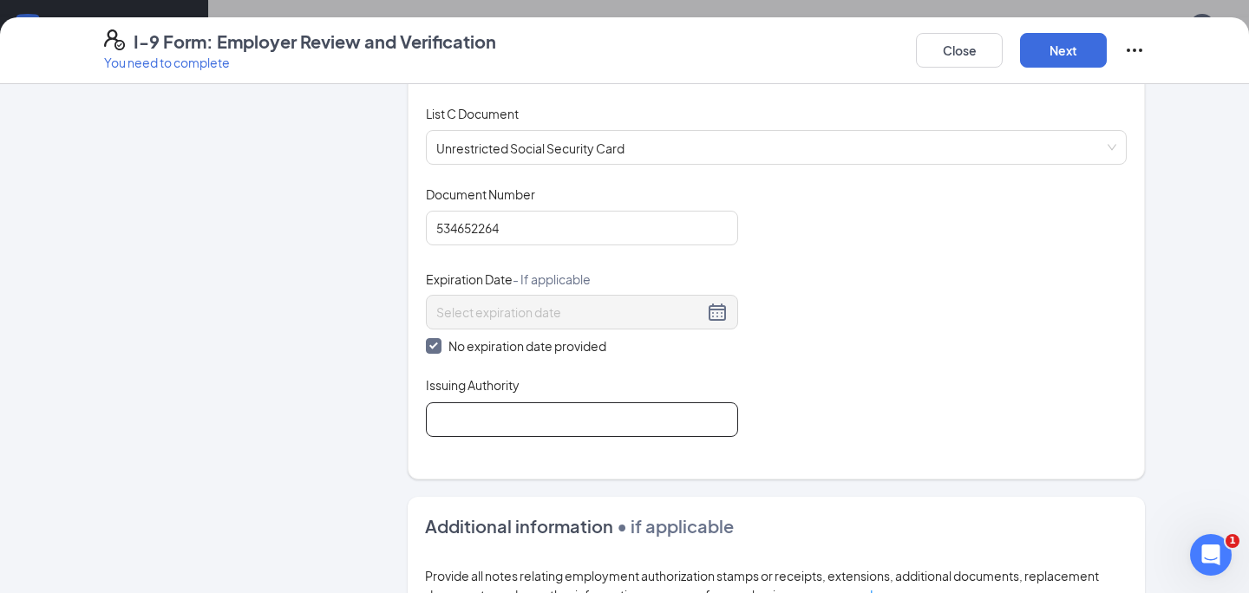
click at [581, 419] on input "Issuing Authority" at bounding box center [582, 419] width 312 height 35
type input "Social Security Administration"
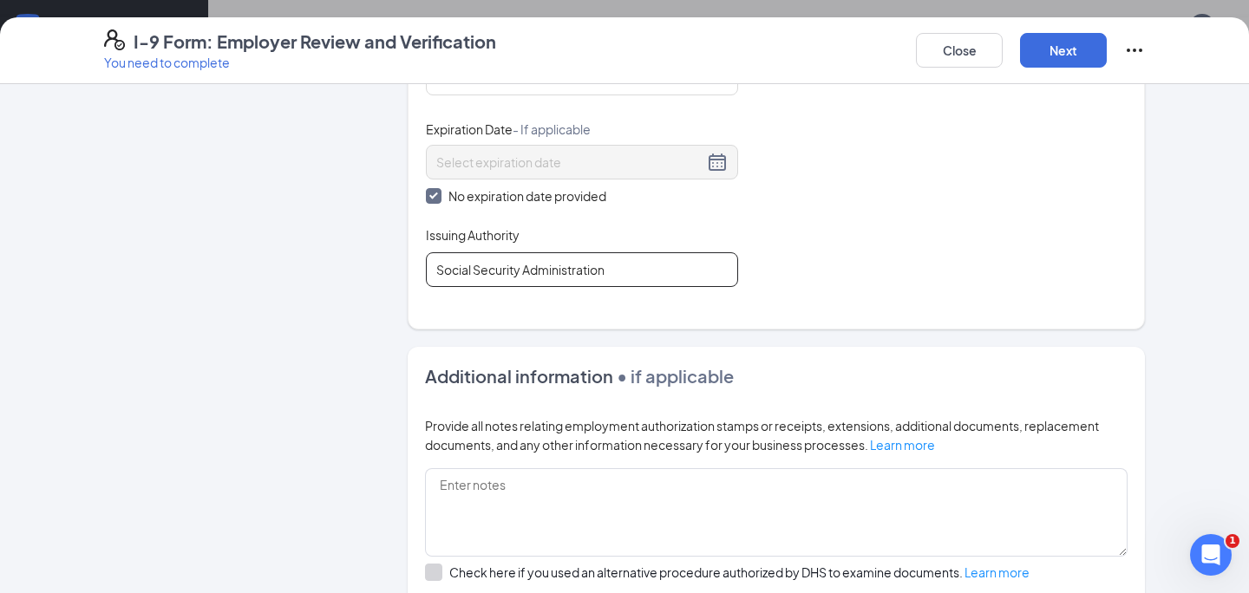
scroll to position [1049, 0]
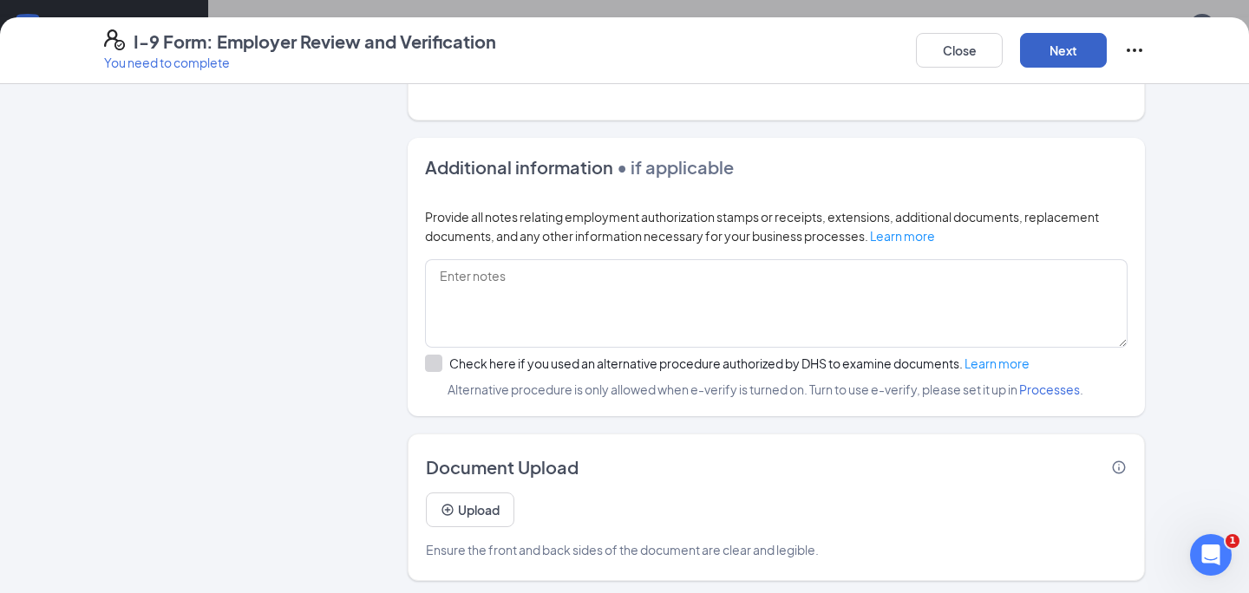
click at [1038, 43] on button "Next" at bounding box center [1063, 50] width 87 height 35
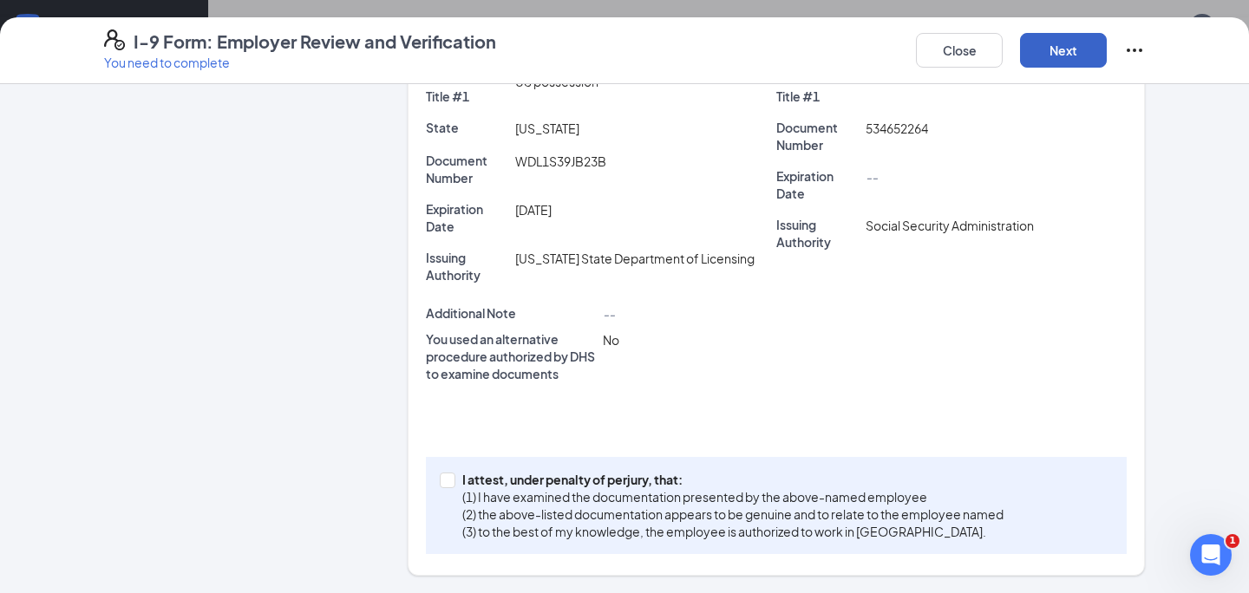
scroll to position [421, 0]
click at [658, 489] on p "(1) I have examined the documentation presented by the above-named employee" at bounding box center [732, 497] width 541 height 17
click at [452, 486] on input "I attest, under penalty of [PERSON_NAME], that: (1) I have examined the documen…" at bounding box center [446, 480] width 12 height 12
checkbox input "true"
click at [1023, 57] on button "Next" at bounding box center [1063, 50] width 87 height 35
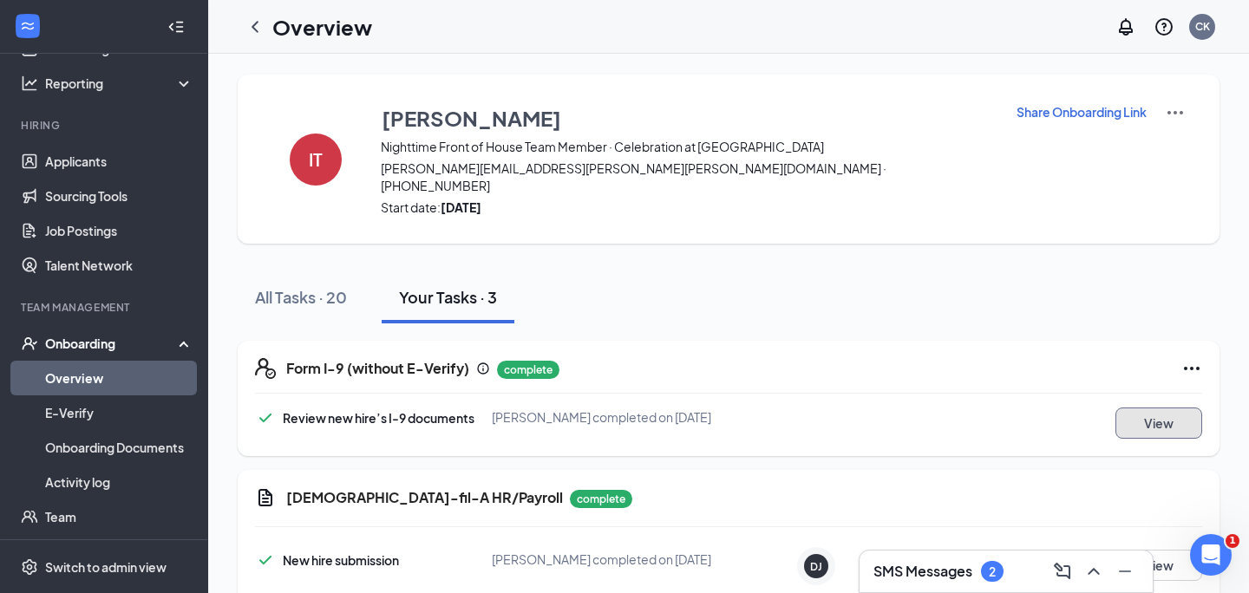
scroll to position [130, 0]
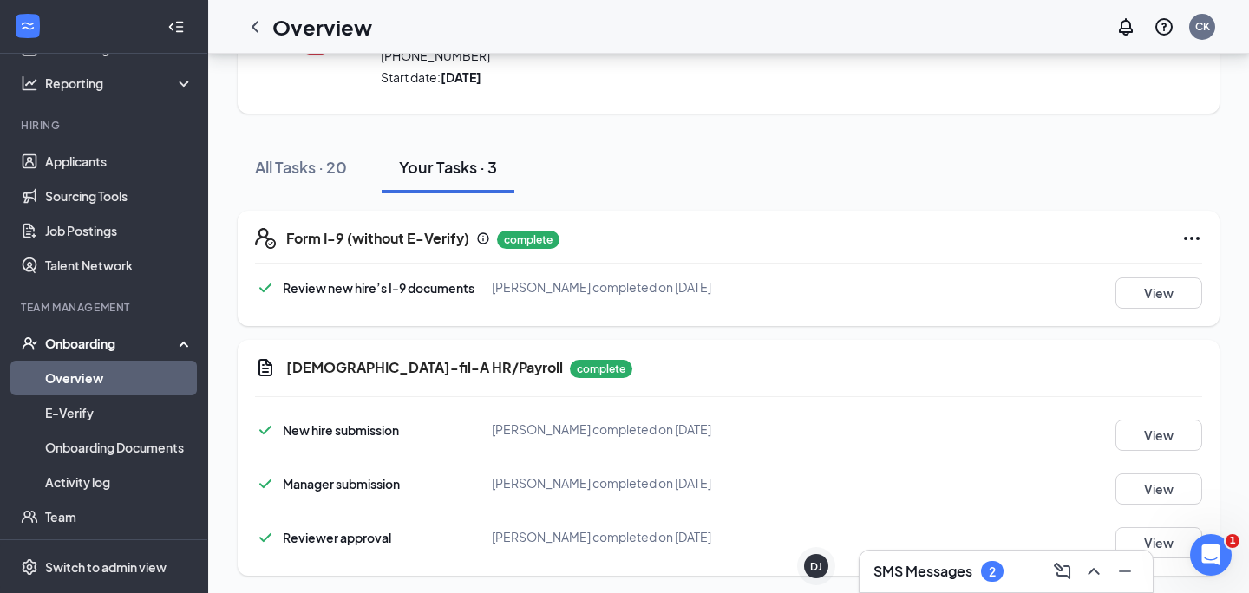
click at [96, 382] on link "Overview" at bounding box center [119, 378] width 148 height 35
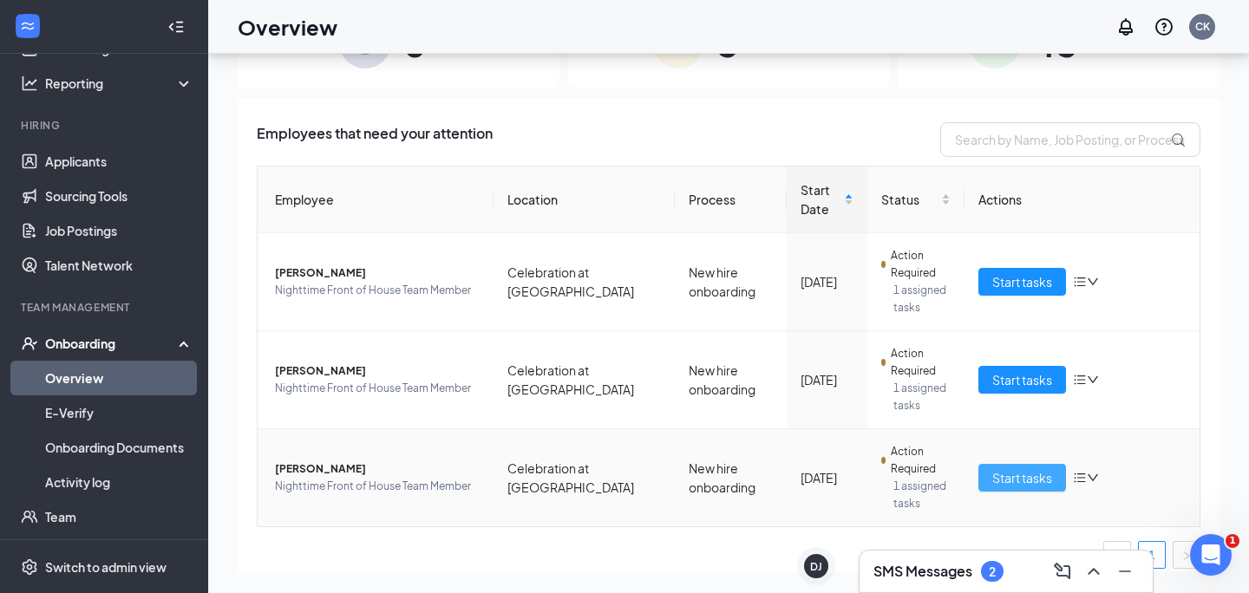
click at [1029, 483] on span "Start tasks" at bounding box center [1022, 477] width 60 height 19
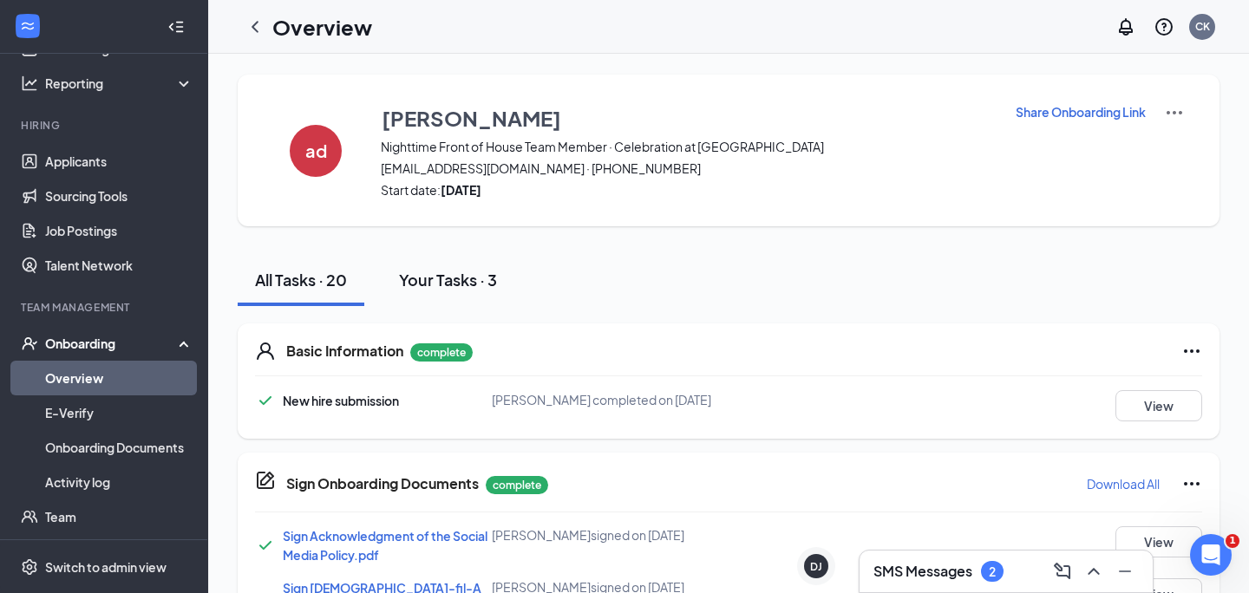
click at [432, 283] on div "Your Tasks · 3" at bounding box center [448, 280] width 98 height 22
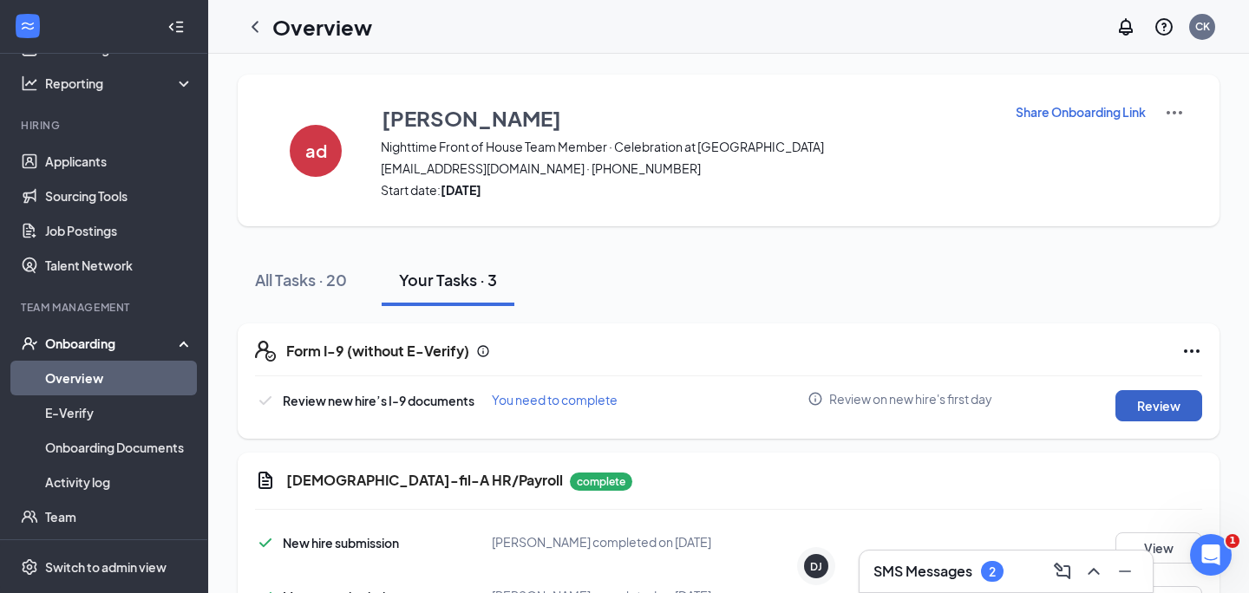
click at [1192, 411] on button "Review" at bounding box center [1159, 405] width 87 height 31
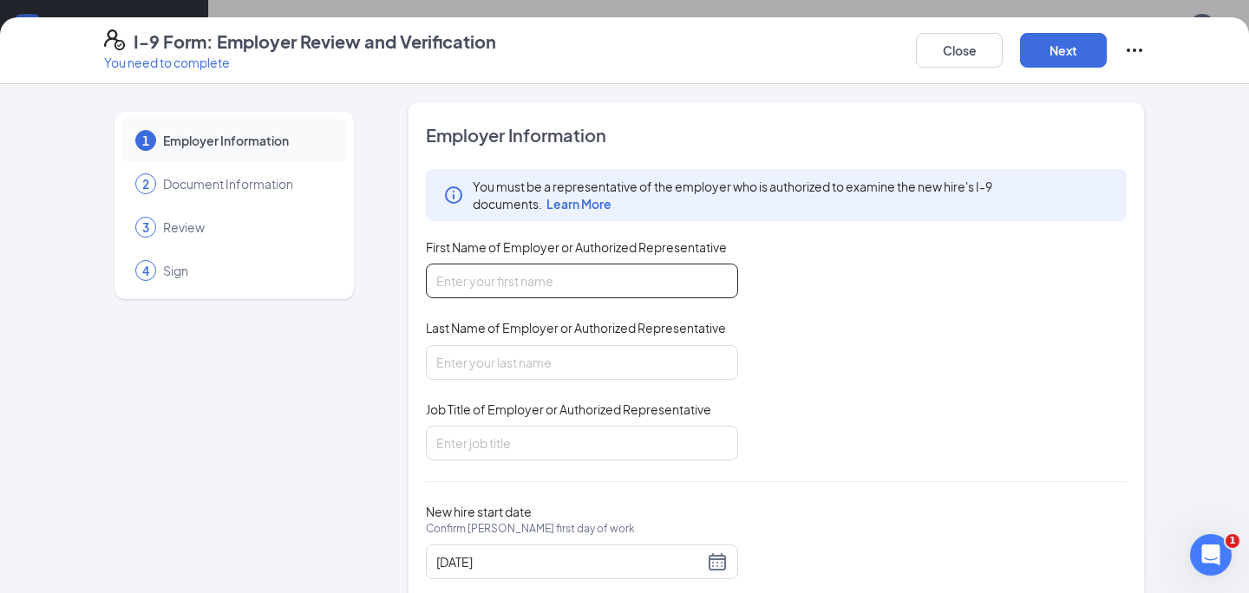
click at [679, 285] on input "First Name of Employer or Authorized Representative" at bounding box center [582, 281] width 312 height 35
type input "[PERSON_NAME]"
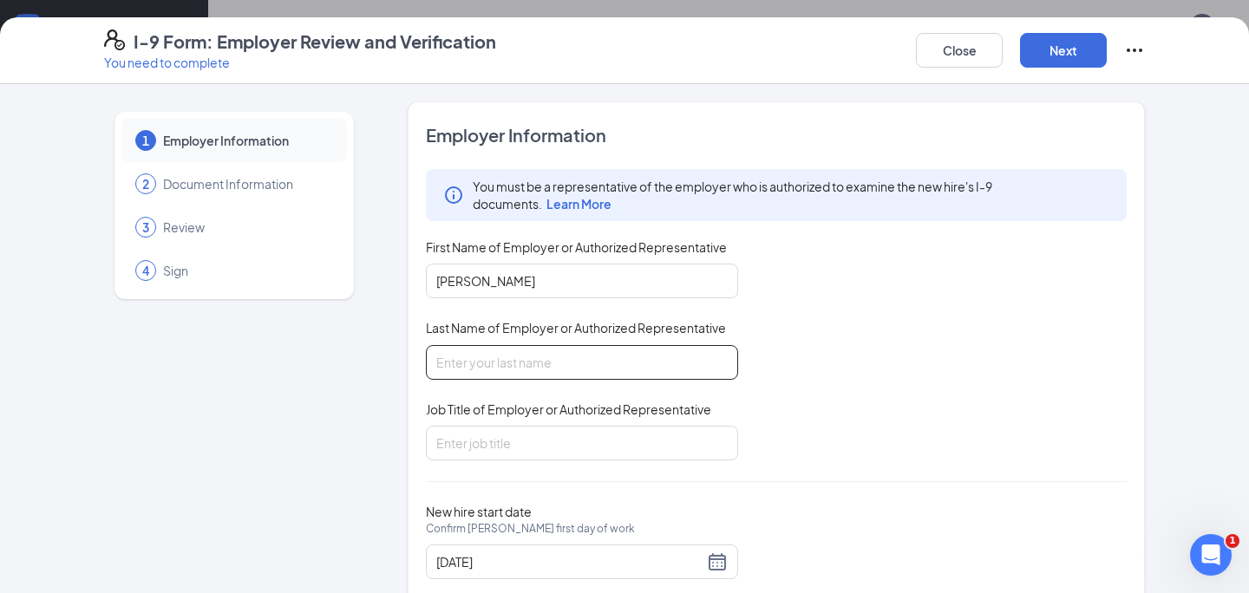
type input "Kennar"
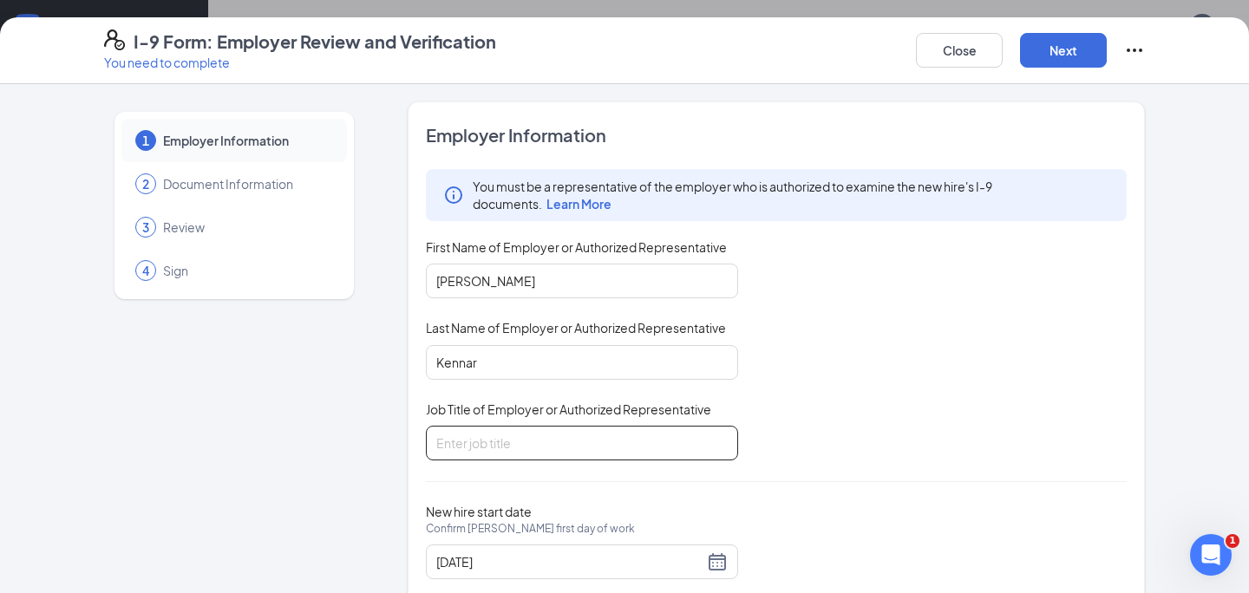
click at [548, 448] on input "Job Title of Employer or Authorized Representative" at bounding box center [582, 443] width 312 height 35
type input "HR Director"
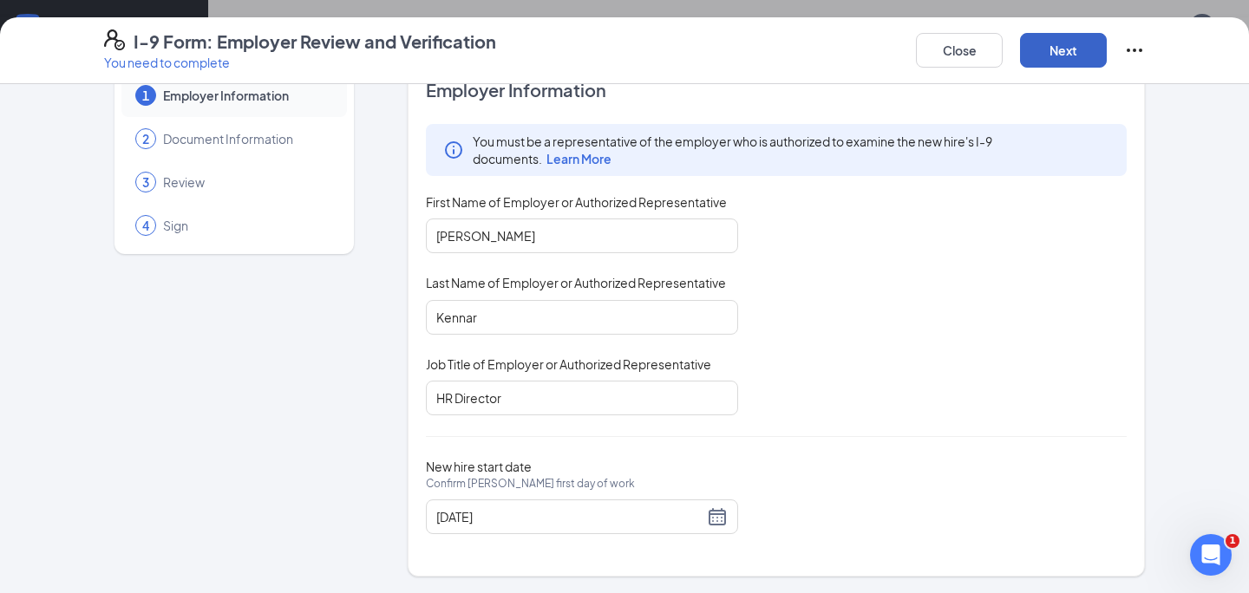
click at [1082, 49] on button "Next" at bounding box center [1063, 50] width 87 height 35
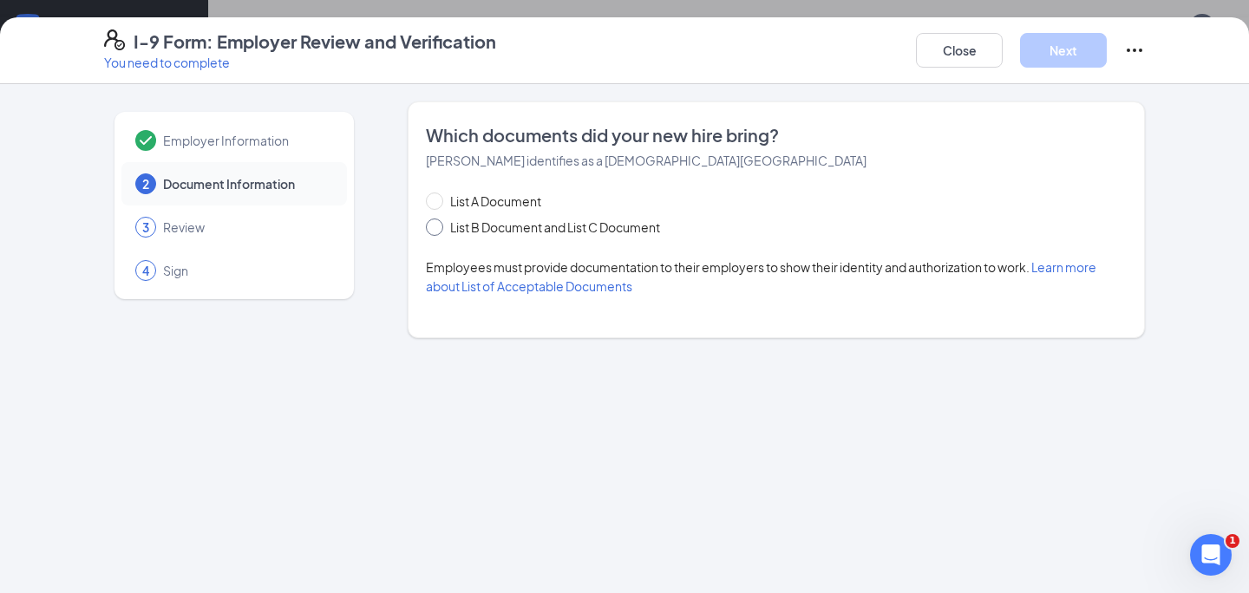
click at [584, 232] on span "List B Document and List C Document" at bounding box center [555, 227] width 224 height 19
click at [438, 231] on input "List B Document and List C Document" at bounding box center [432, 225] width 12 height 12
radio input "true"
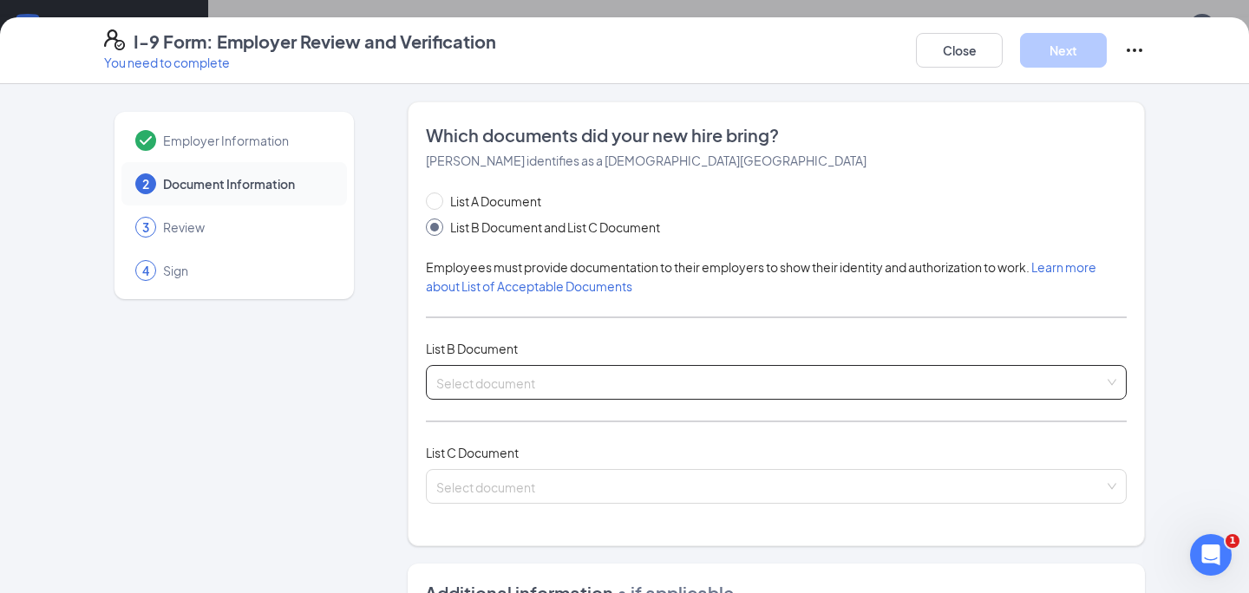
click at [481, 380] on input "search" at bounding box center [770, 379] width 668 height 26
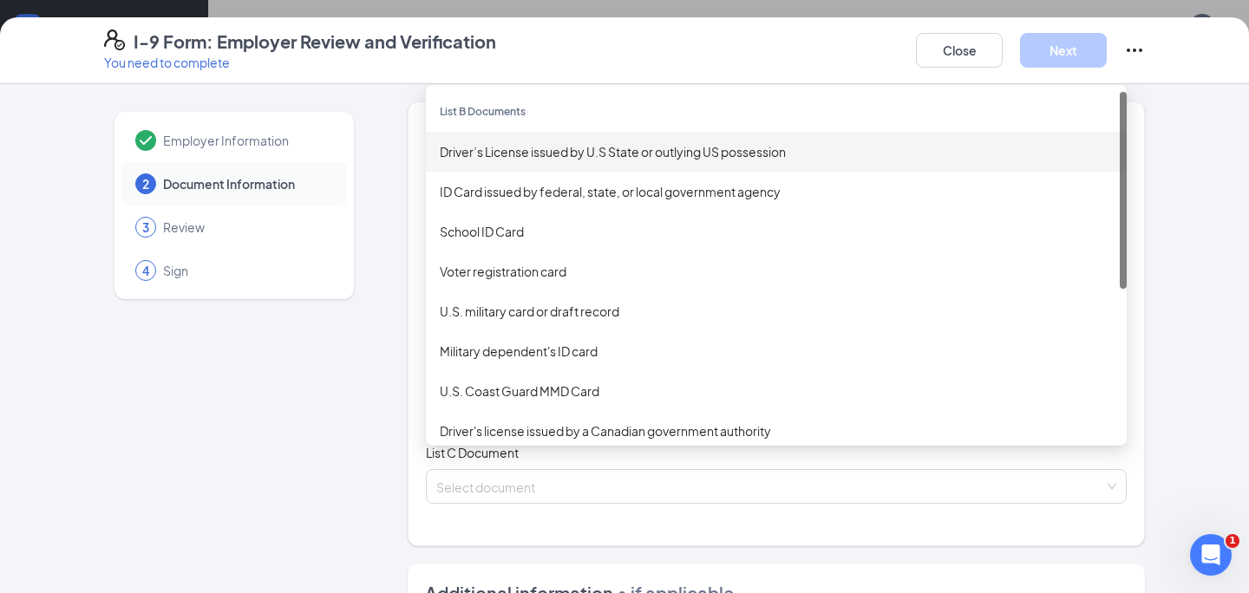
click at [637, 153] on div "Driver’s License issued by U.S State or outlying US possession" at bounding box center [776, 151] width 673 height 19
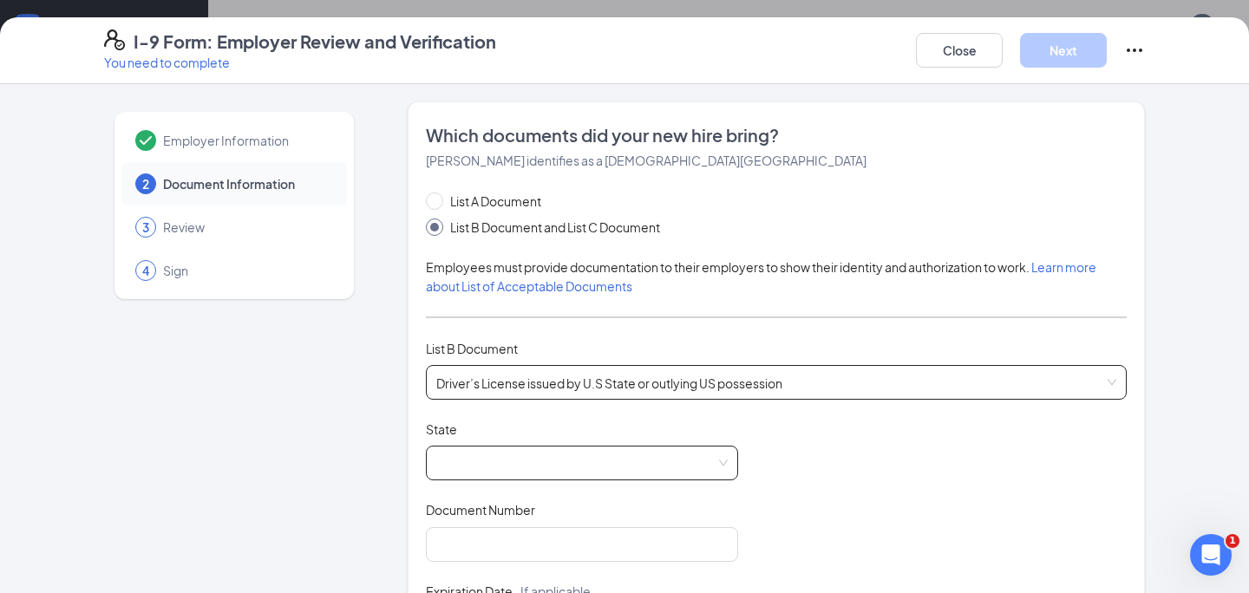
click at [533, 456] on span at bounding box center [581, 463] width 291 height 33
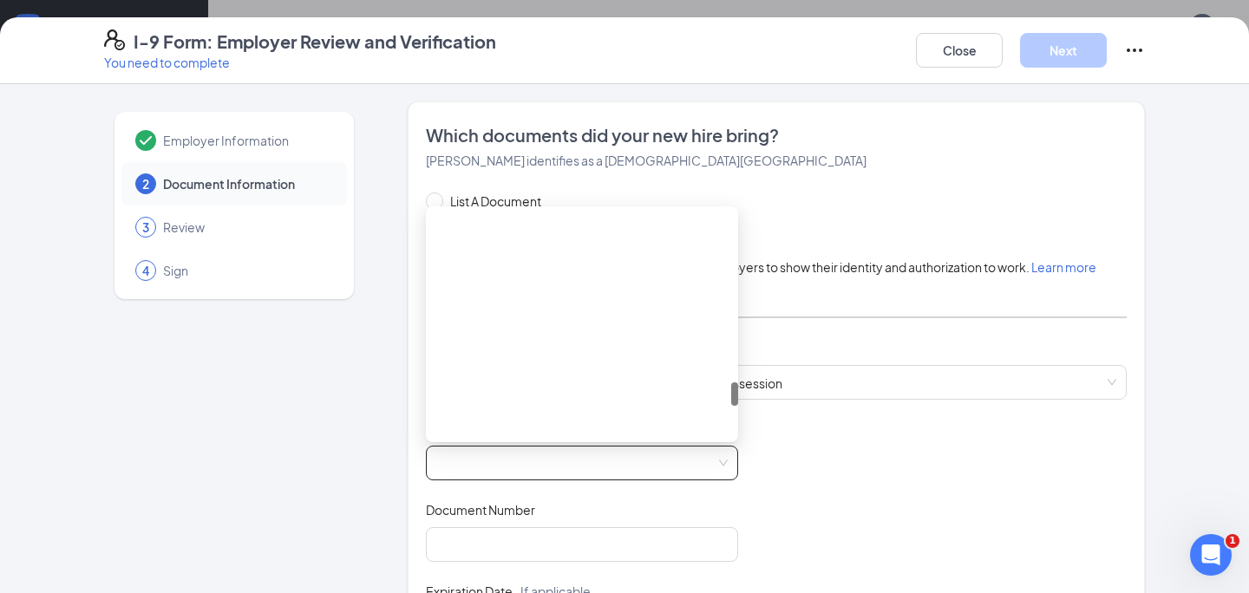
scroll to position [2012, 0]
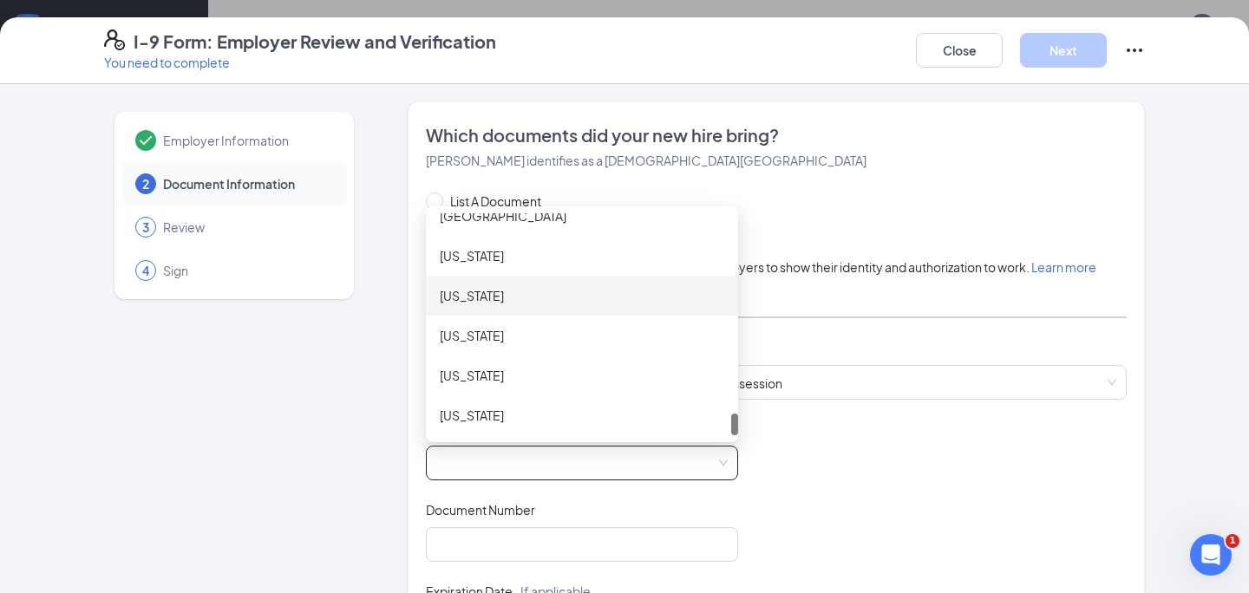
click at [581, 299] on div "[US_STATE]" at bounding box center [582, 295] width 285 height 19
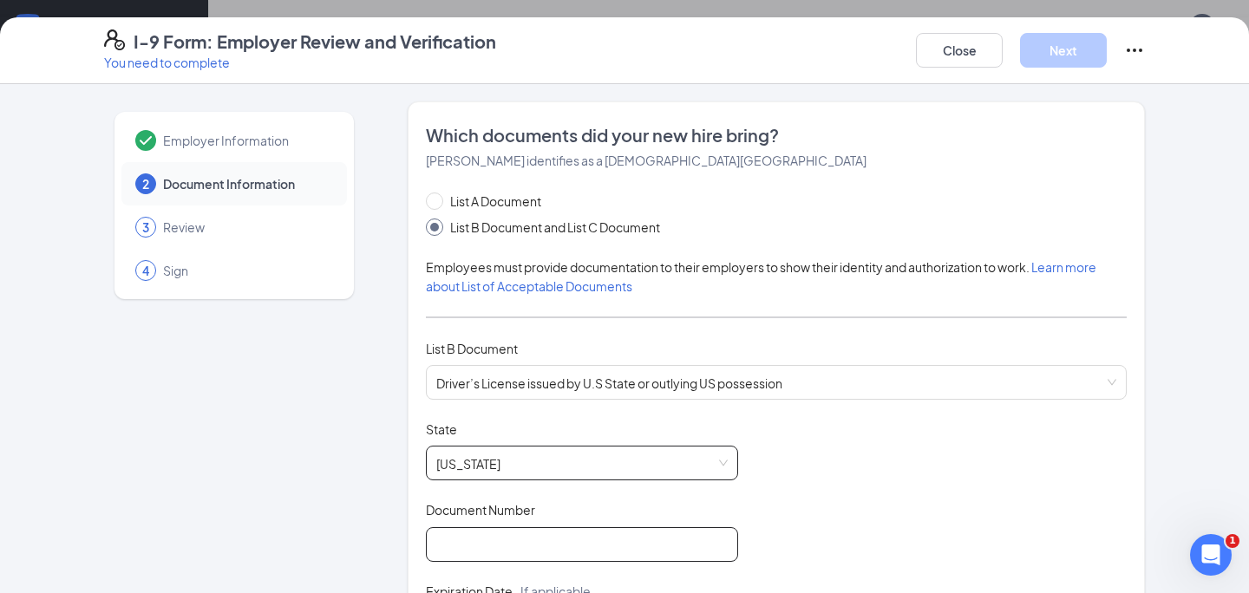
click at [542, 546] on input "Document Number" at bounding box center [582, 544] width 312 height 35
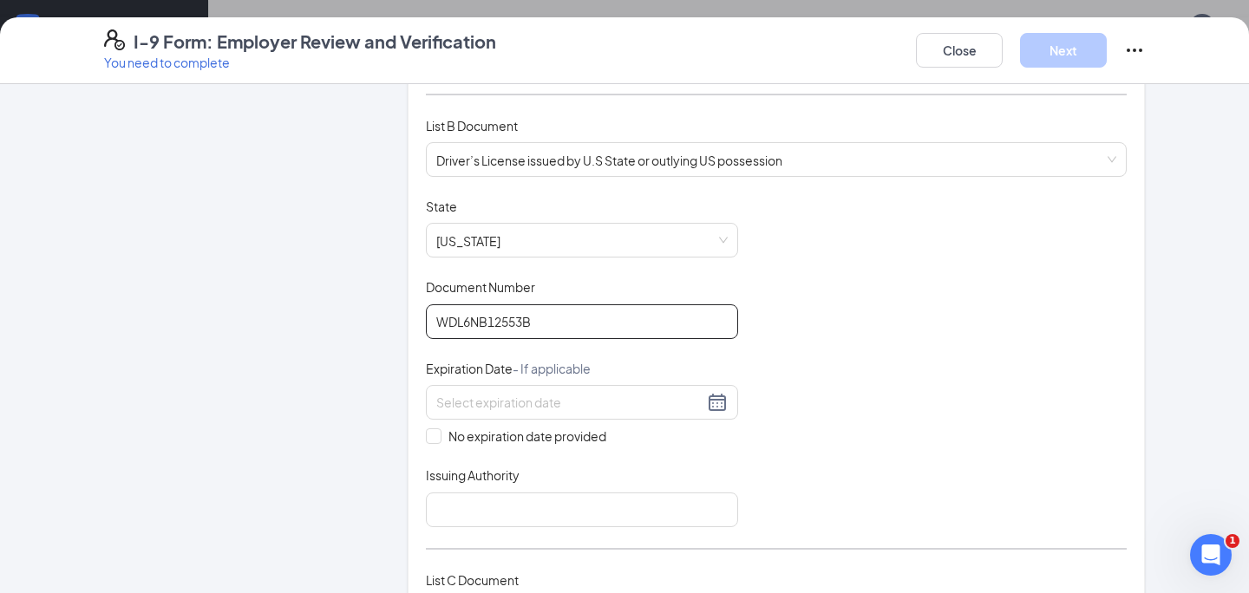
scroll to position [221, 0]
type input "WDL6NB12553B"
click at [718, 410] on div at bounding box center [581, 404] width 291 height 21
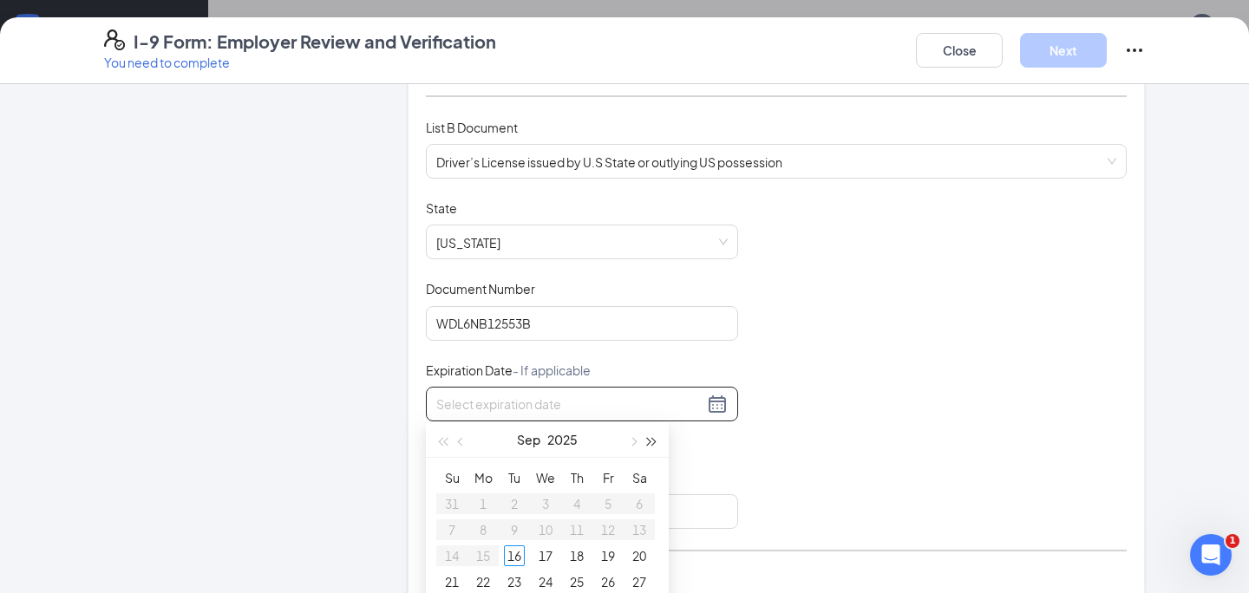
click at [651, 442] on span "button" at bounding box center [652, 442] width 9 height 9
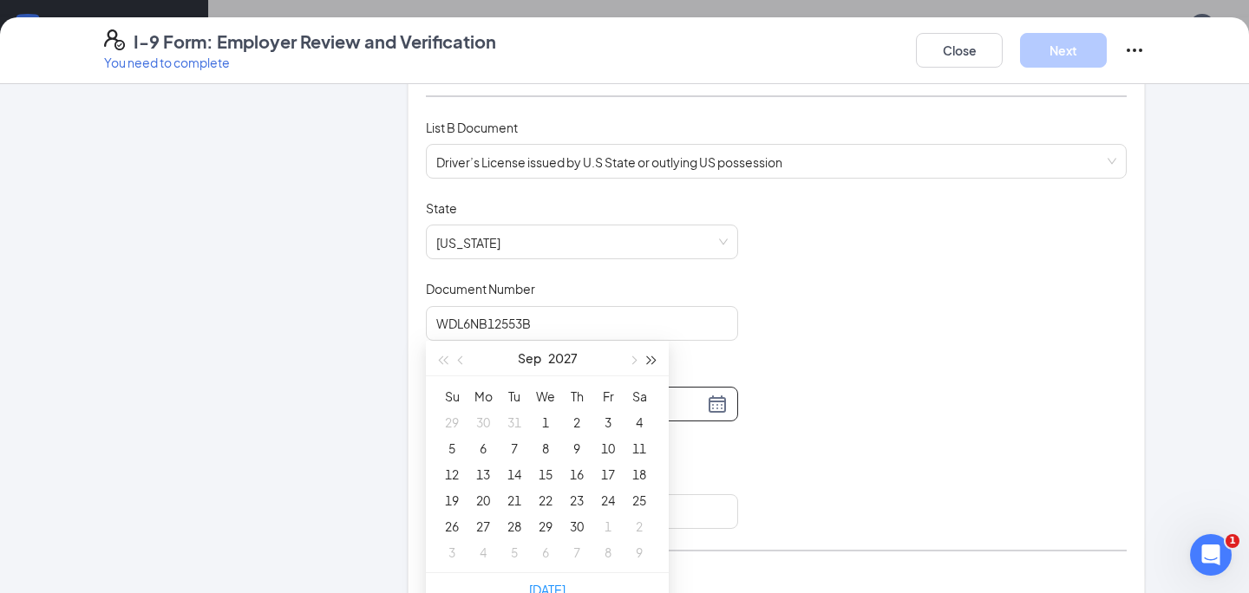
scroll to position [130, 0]
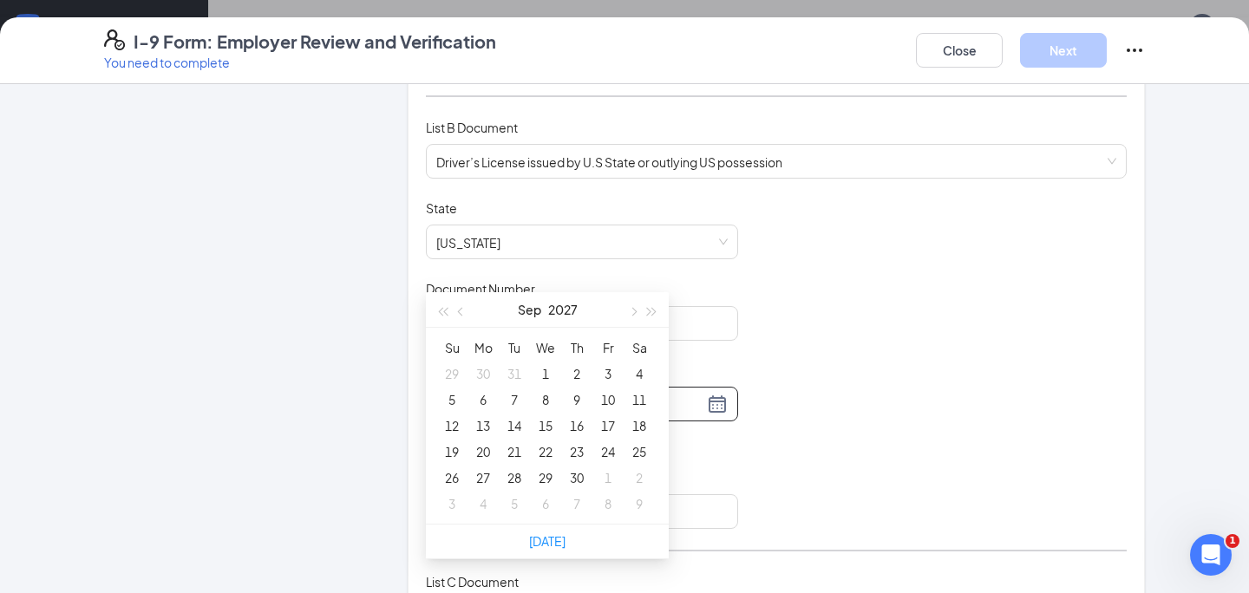
type input "[DATE]"
click at [656, 310] on span "button" at bounding box center [652, 312] width 9 height 9
click at [469, 312] on button "button" at bounding box center [461, 309] width 19 height 35
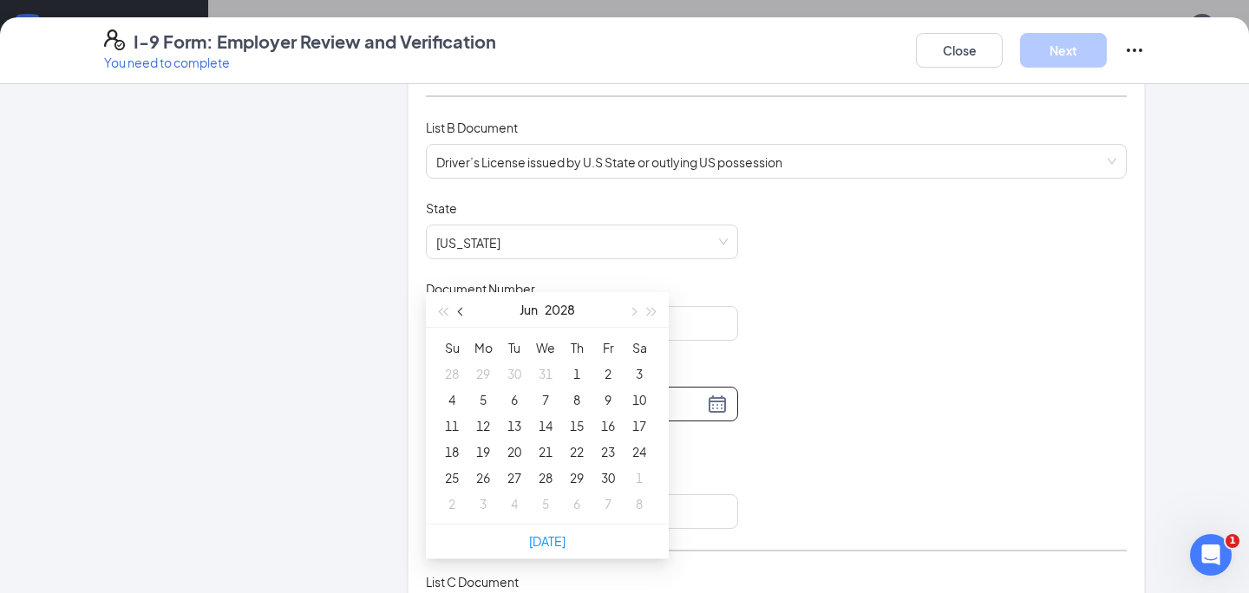
click at [469, 312] on button "button" at bounding box center [461, 309] width 19 height 35
click at [628, 308] on button "button" at bounding box center [632, 309] width 19 height 35
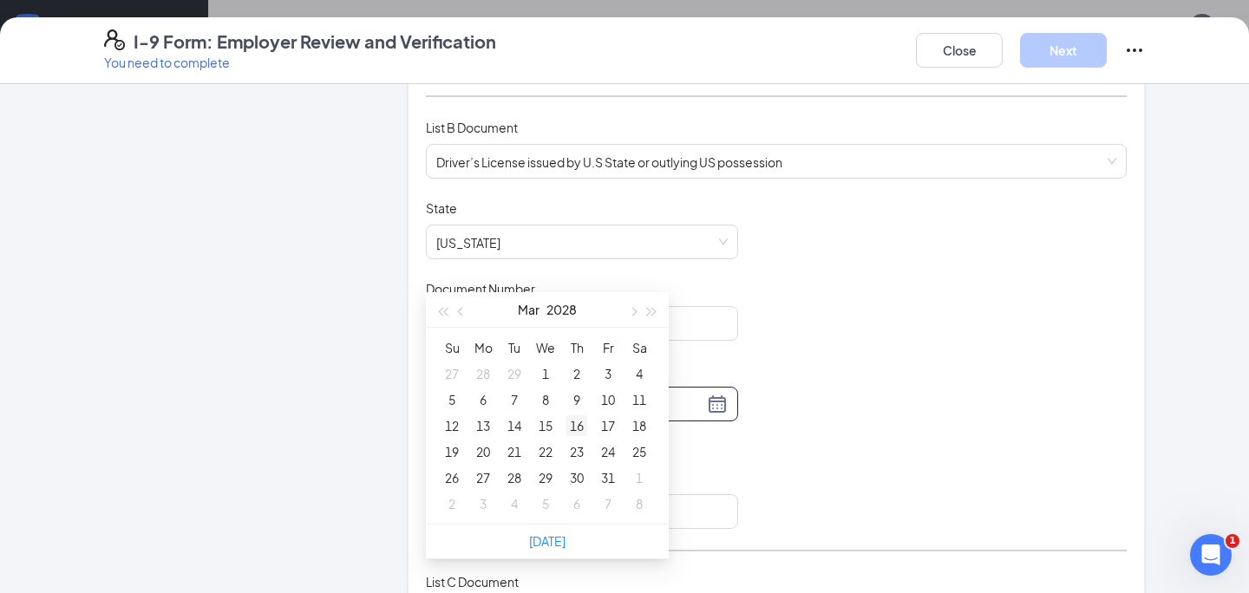
type input "[DATE]"
click at [580, 422] on div "16" at bounding box center [576, 426] width 21 height 21
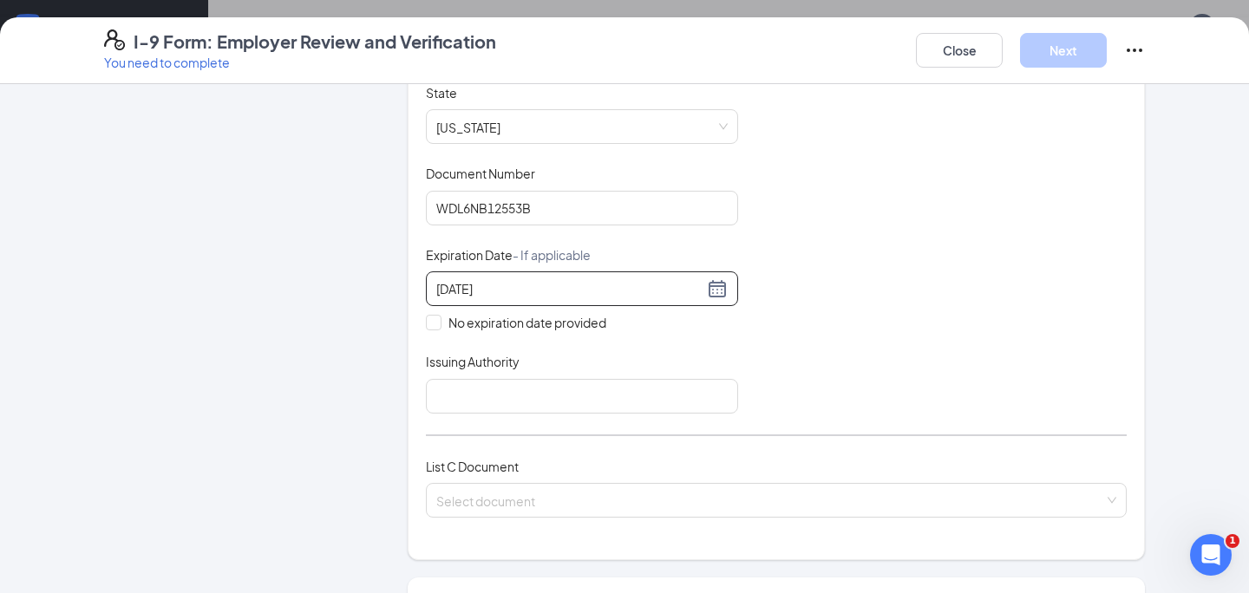
scroll to position [339, 0]
click at [596, 388] on input "Issuing Authority" at bounding box center [582, 393] width 312 height 35
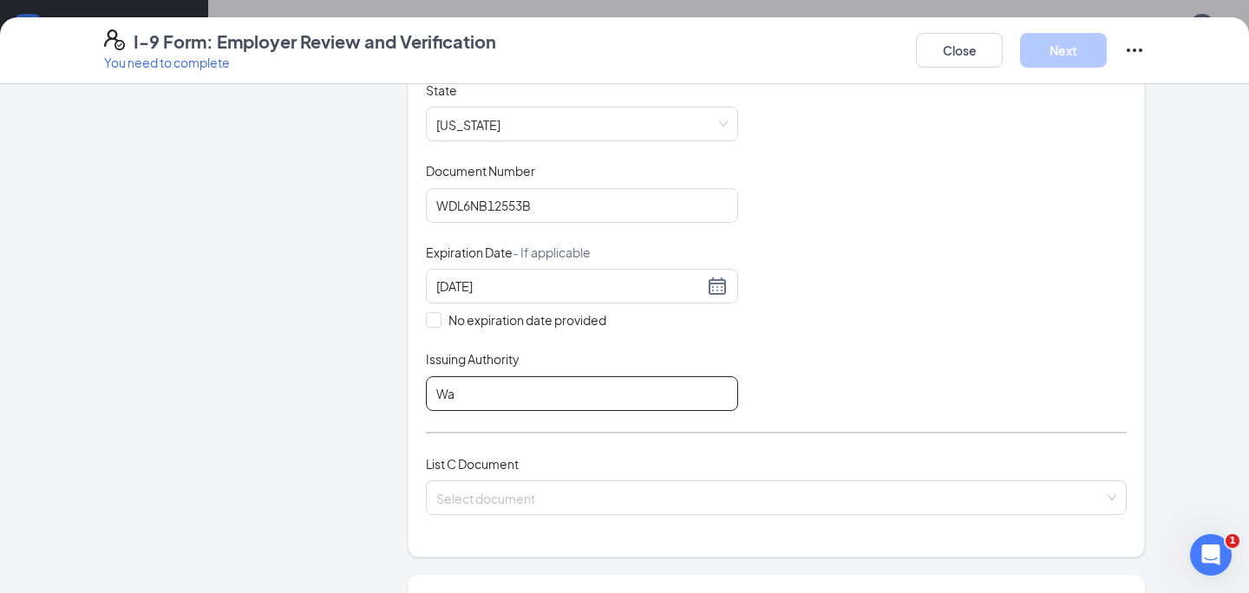
type input "W"
type input "[US_STATE] State Department of Licensing"
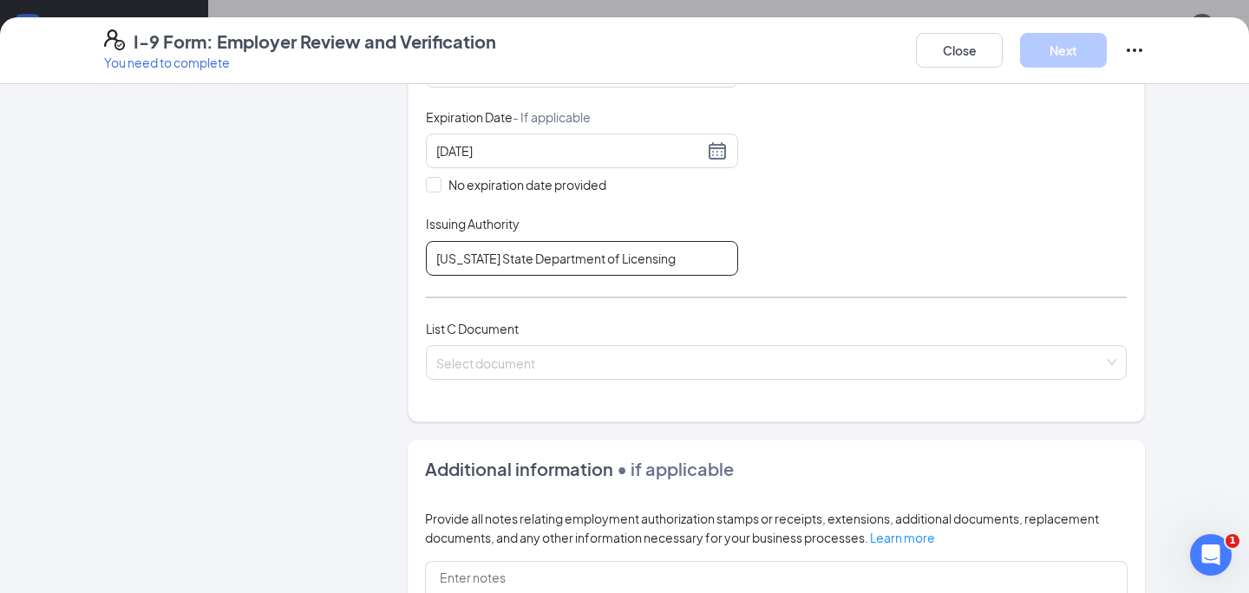
scroll to position [475, 0]
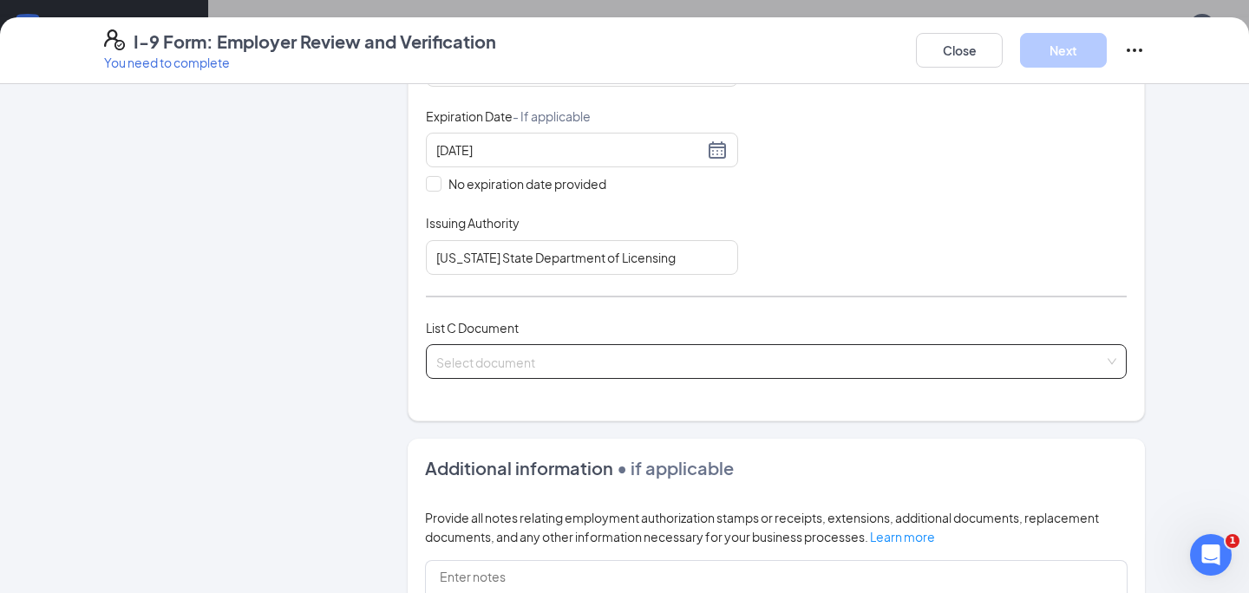
click at [629, 364] on input "search" at bounding box center [770, 358] width 668 height 26
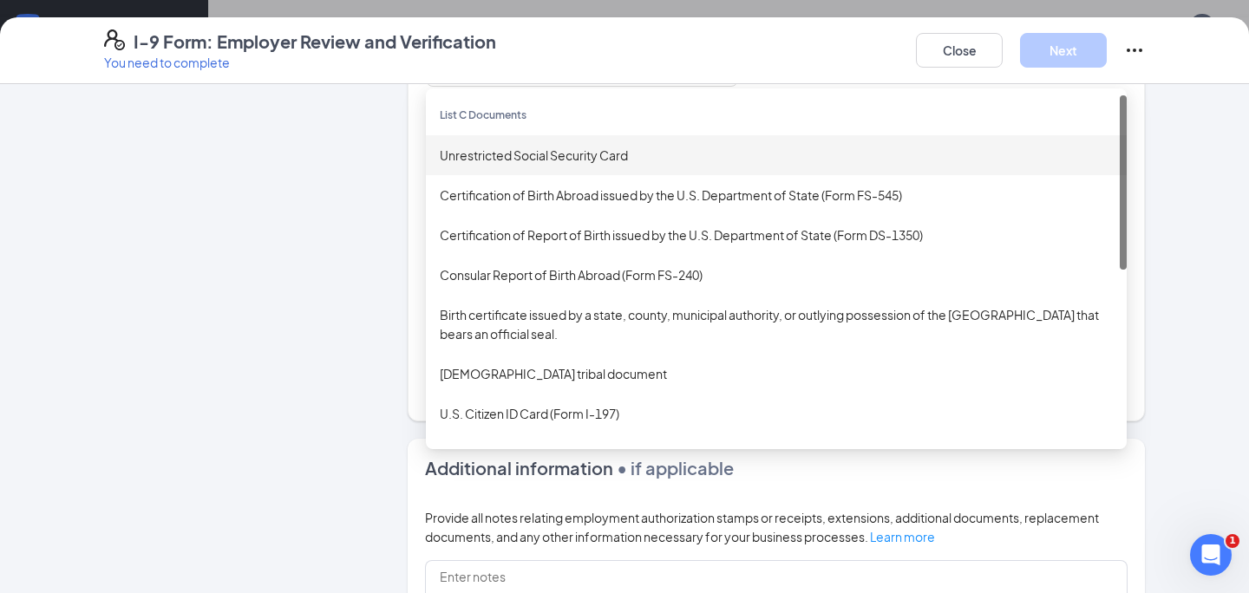
click at [642, 152] on div "Unrestricted Social Security Card" at bounding box center [776, 155] width 673 height 19
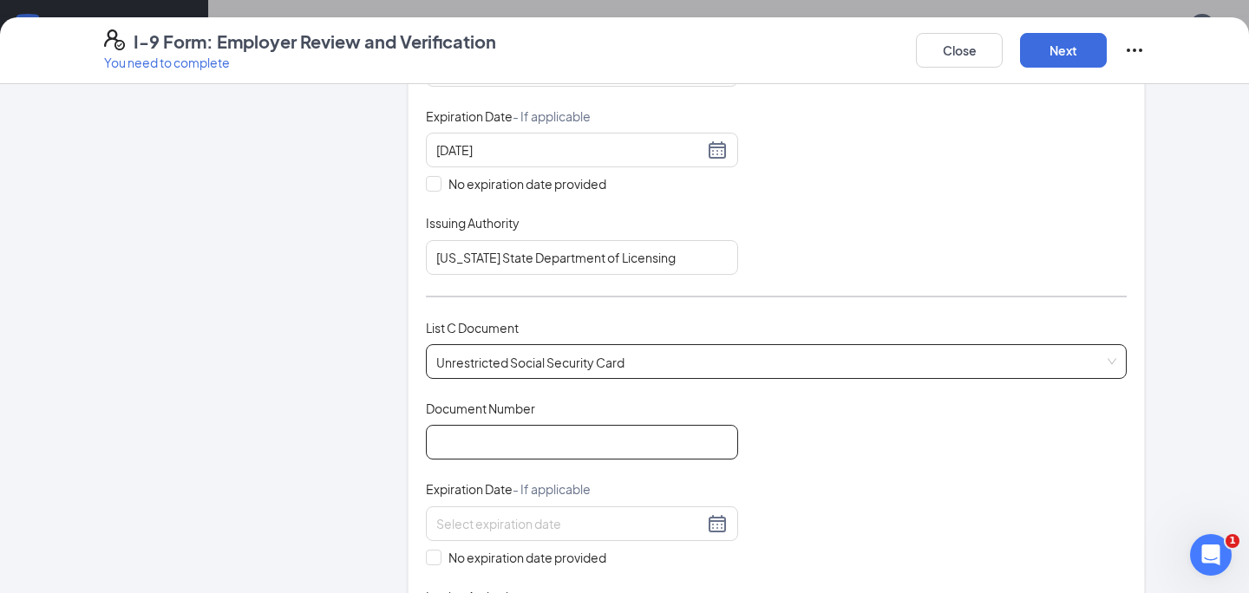
click at [648, 442] on input "Document Number" at bounding box center [582, 442] width 312 height 35
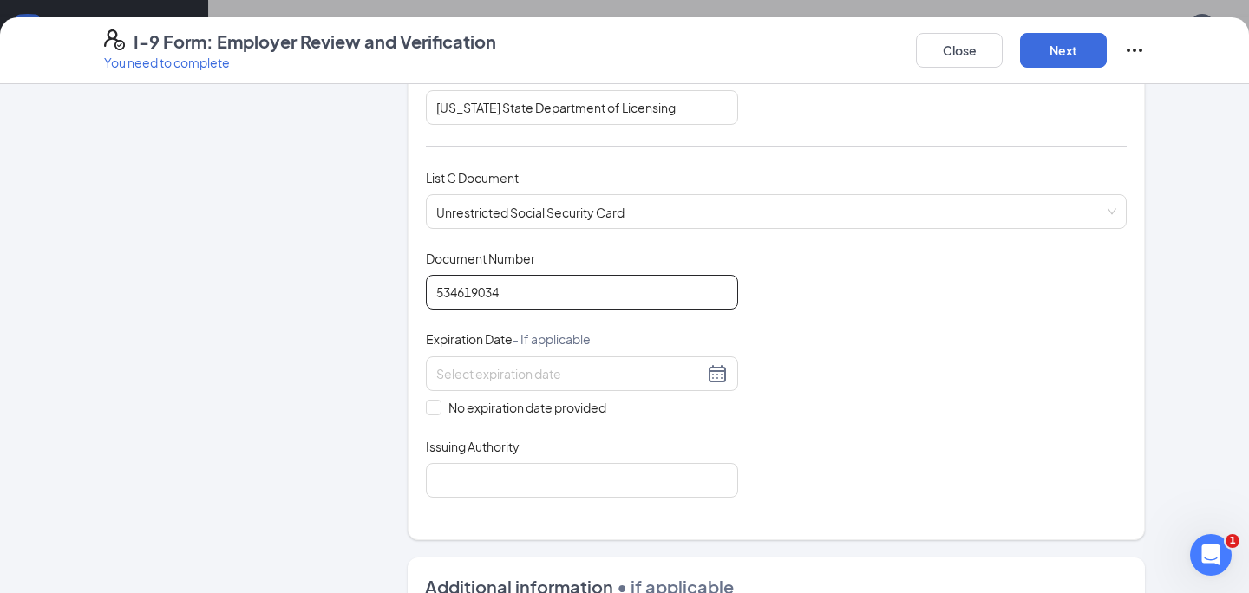
scroll to position [629, 0]
type input "534619034"
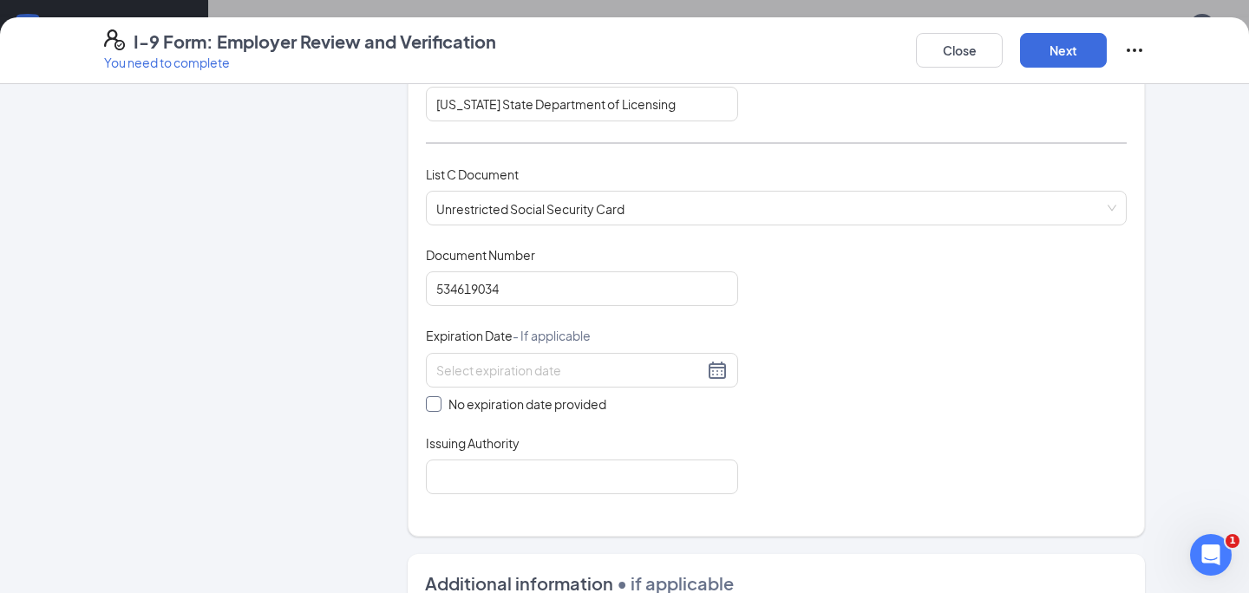
click at [499, 403] on span "No expiration date provided" at bounding box center [528, 404] width 172 height 19
click at [438, 403] on input "No expiration date provided" at bounding box center [432, 402] width 12 height 12
checkbox input "true"
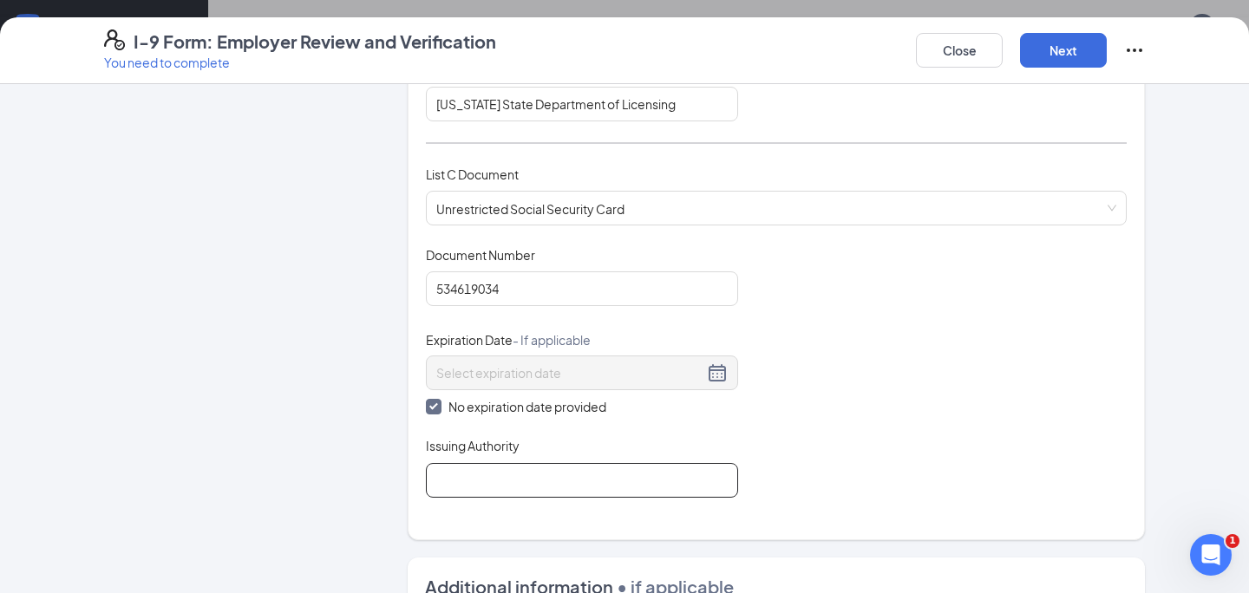
click at [530, 466] on input "Issuing Authority" at bounding box center [582, 480] width 312 height 35
type input "Social Security Administration"
click at [768, 445] on div "Document Title Unrestricted Social Security Card Document Number 534619034 Expi…" at bounding box center [776, 372] width 701 height 252
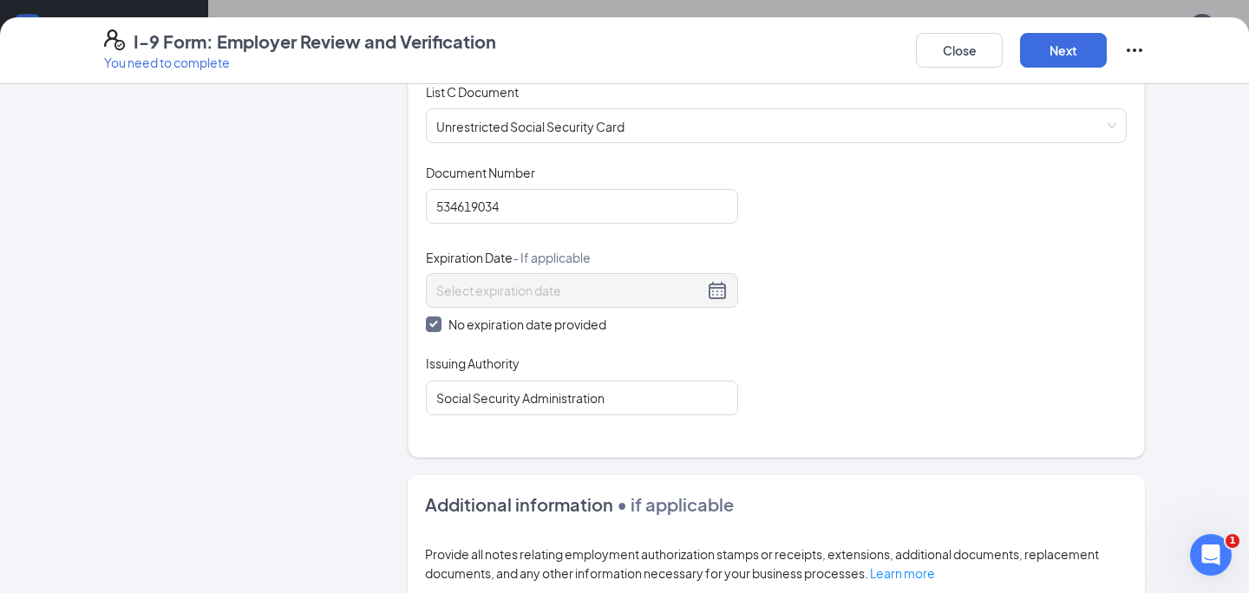
scroll to position [0, 0]
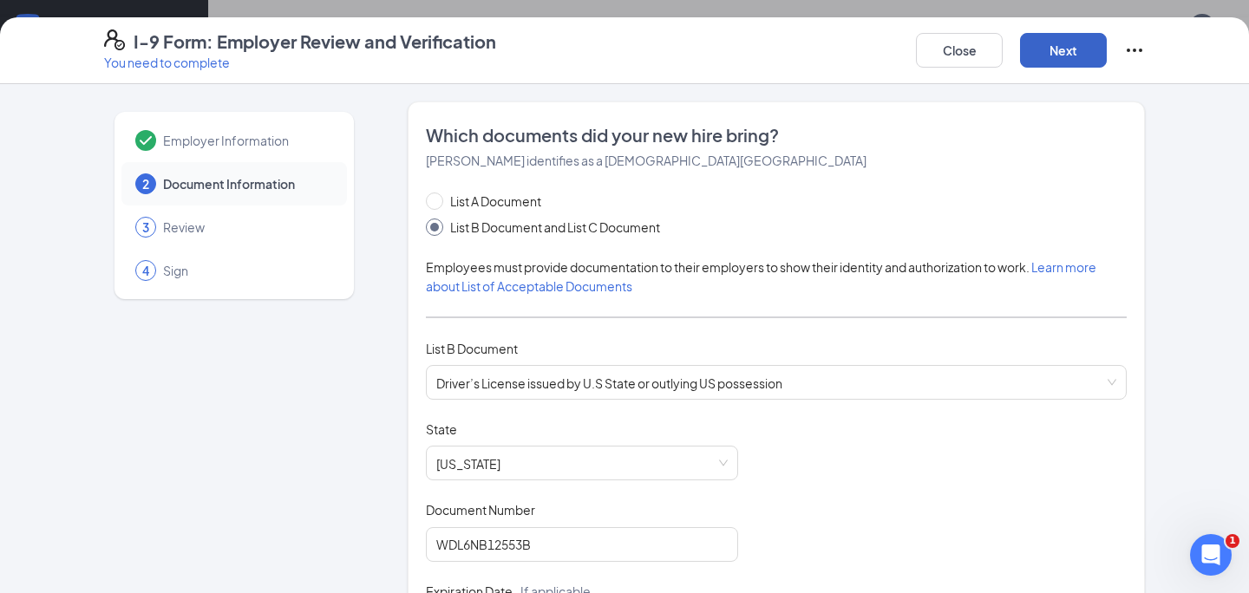
click at [1070, 51] on button "Next" at bounding box center [1063, 50] width 87 height 35
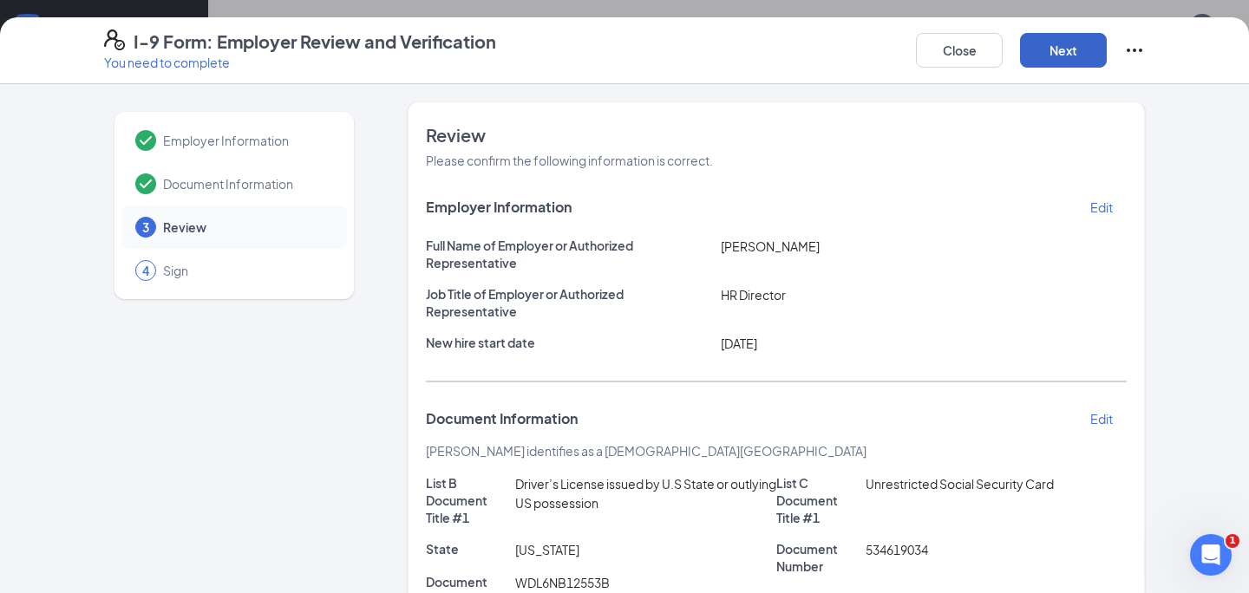
click at [1070, 51] on button "Next" at bounding box center [1063, 50] width 87 height 35
click at [1071, 61] on button "Next" at bounding box center [1063, 50] width 87 height 35
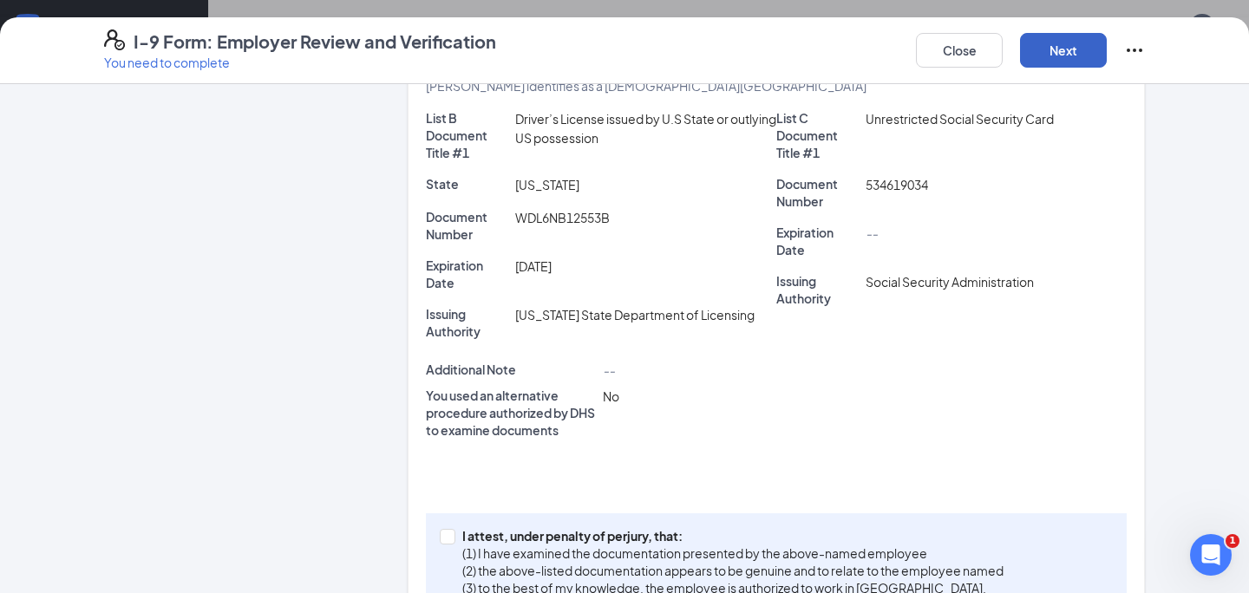
scroll to position [447, 0]
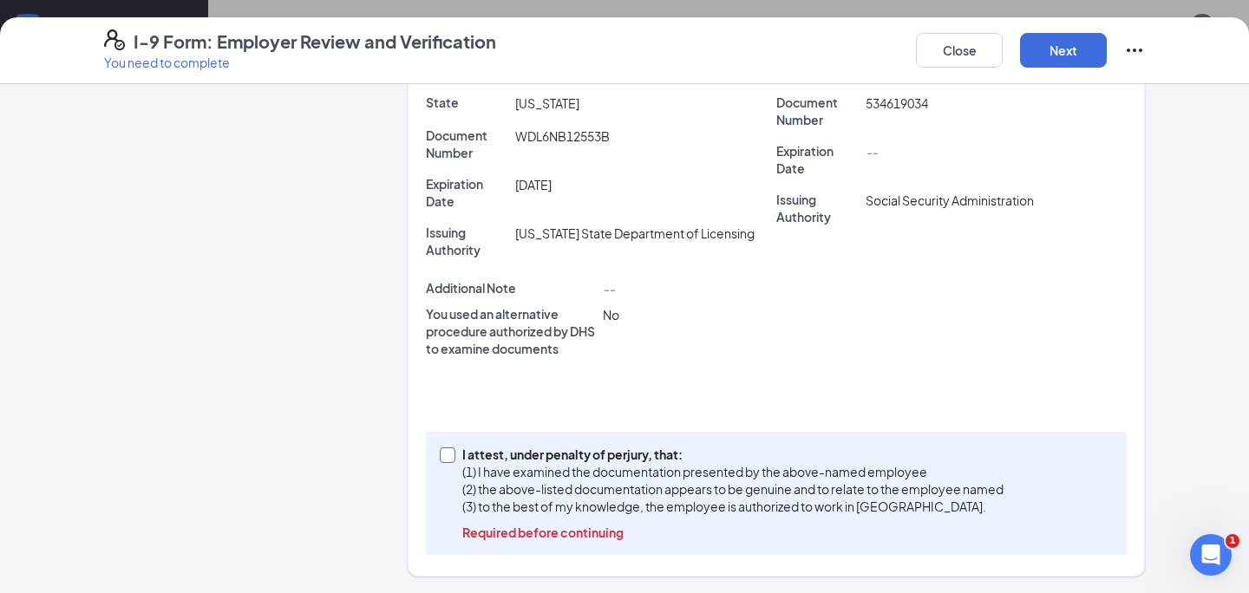
click at [729, 483] on p "(2) the above-listed documentation appears to be genuine and to relate to the e…" at bounding box center [732, 489] width 541 height 17
click at [452, 460] on input "I attest, under penalty of [PERSON_NAME], that: (1) I have examined the documen…" at bounding box center [446, 454] width 12 height 12
checkbox input "true"
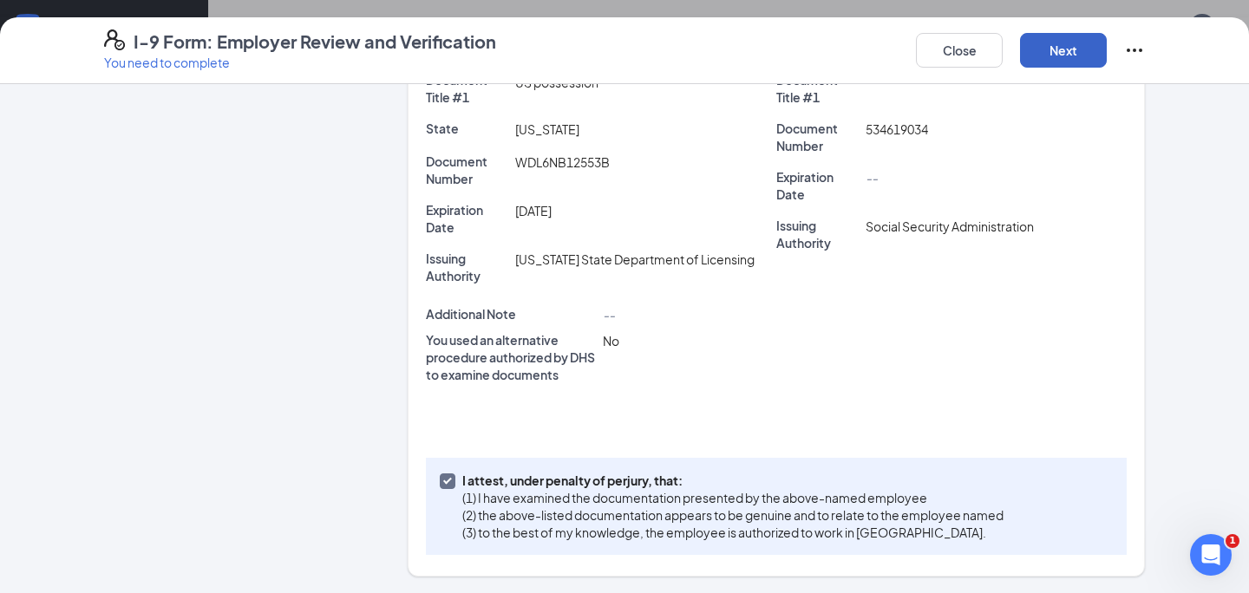
click at [1084, 52] on button "Next" at bounding box center [1063, 50] width 87 height 35
